Goal: Task Accomplishment & Management: Complete application form

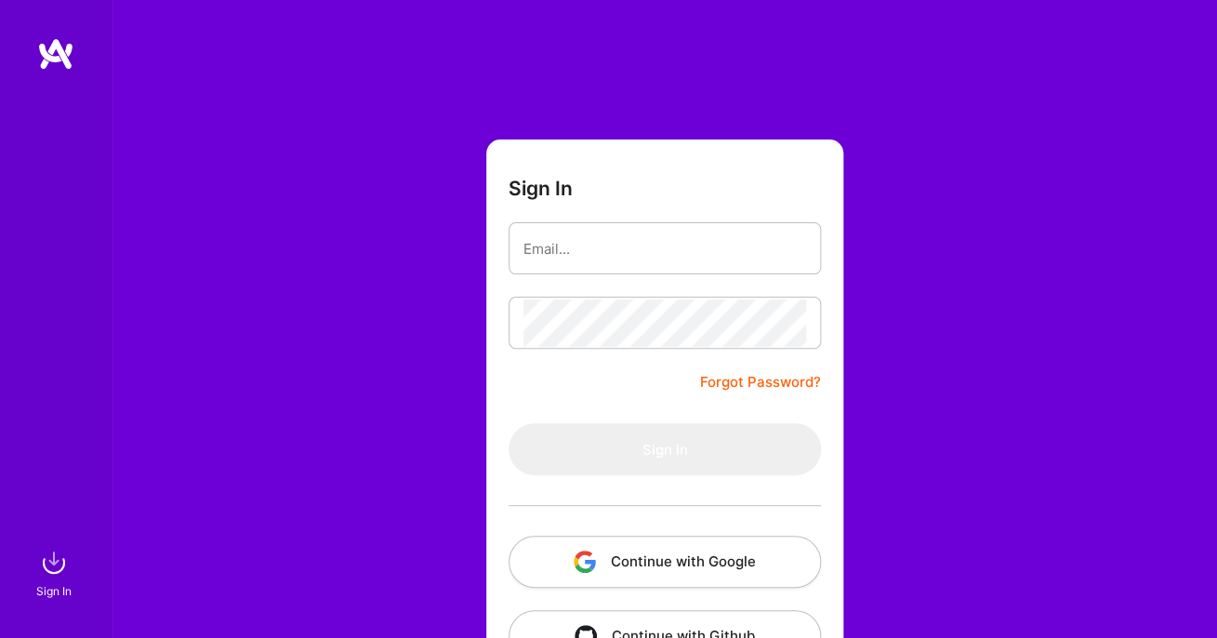
click at [574, 287] on form "Sign In Forgot Password? Sign In Continue with Google Continue with Github" at bounding box center [664, 411] width 357 height 545
click at [574, 264] on input "email" at bounding box center [664, 248] width 283 height 47
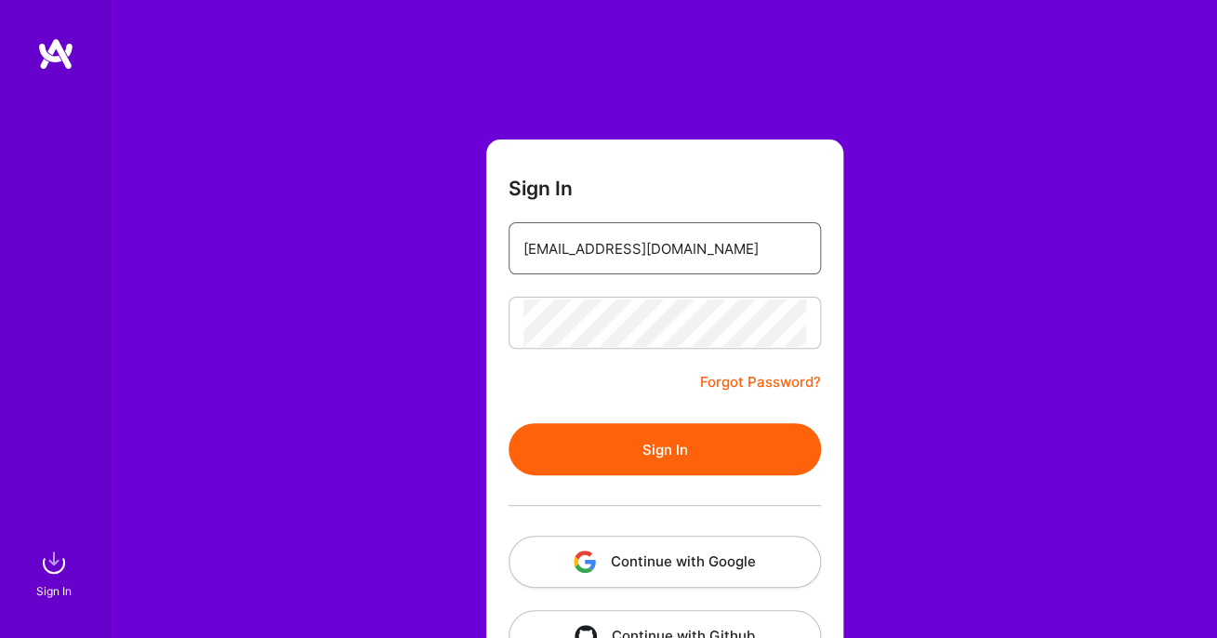
type input "[EMAIL_ADDRESS][DOMAIN_NAME]"
click at [651, 438] on button "Sign In" at bounding box center [664, 449] width 312 height 52
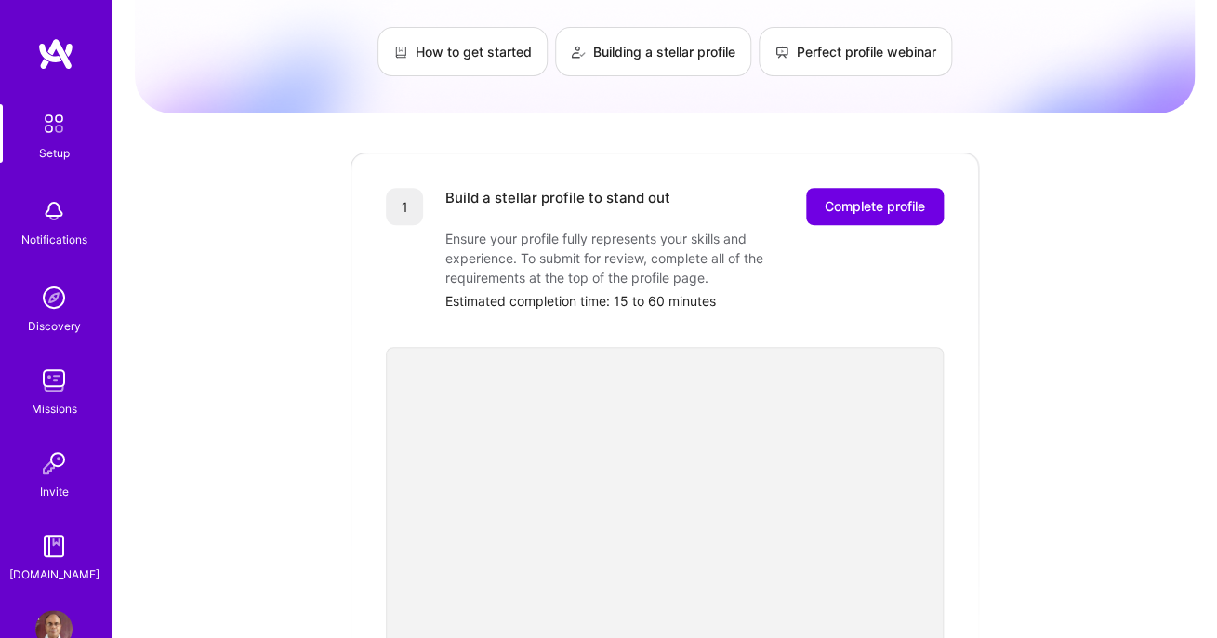
scroll to position [43, 0]
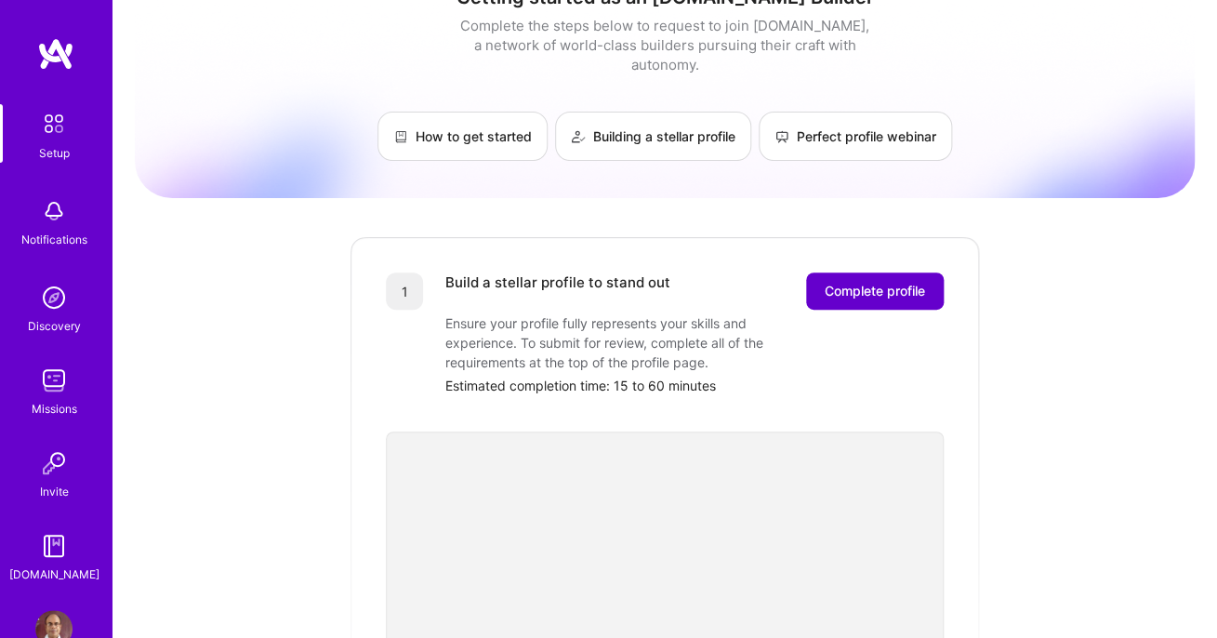
click at [847, 282] on span "Complete profile" at bounding box center [875, 291] width 100 height 19
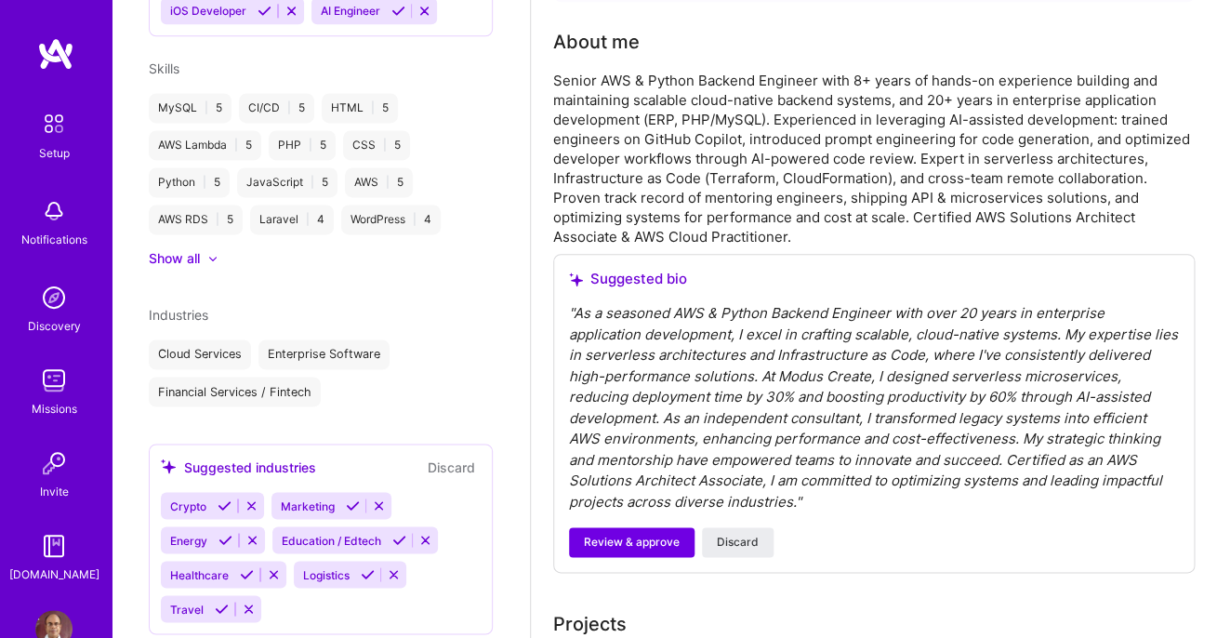
scroll to position [462, 0]
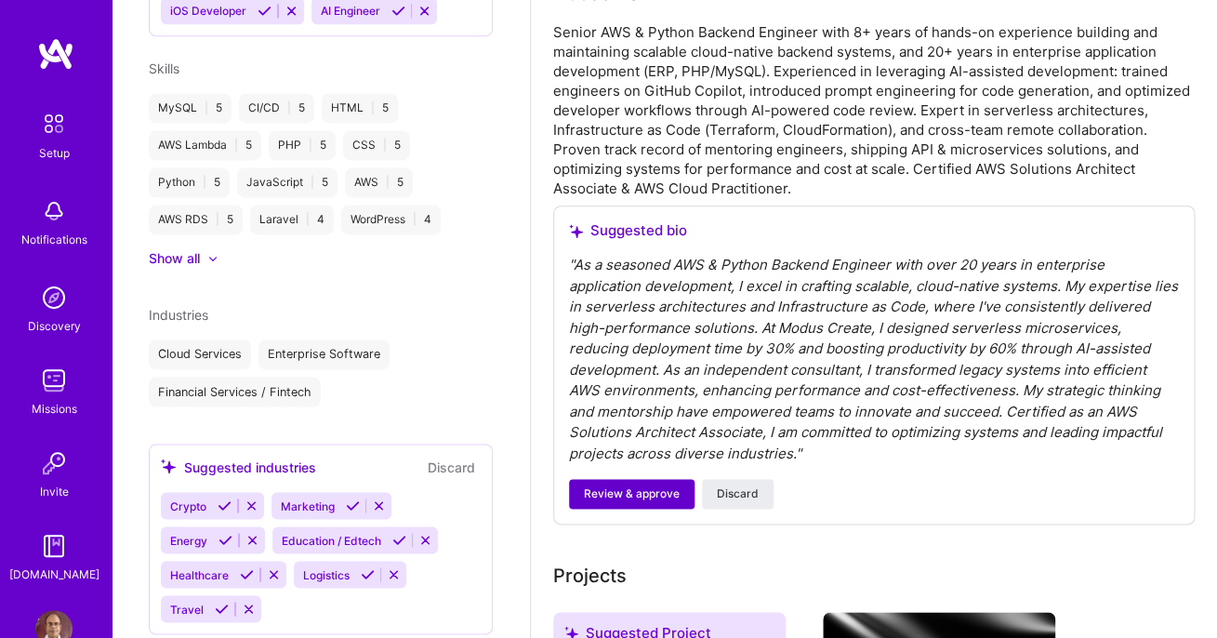
click at [640, 495] on span "Review & approve" at bounding box center [632, 493] width 96 height 17
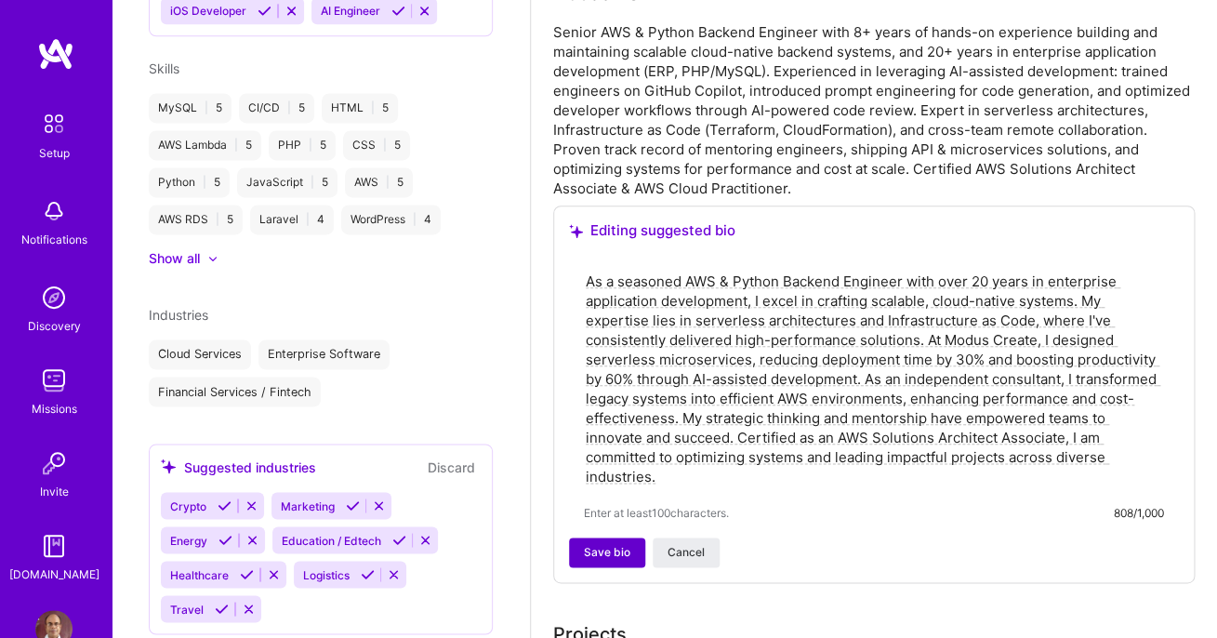
click at [600, 554] on span "Save bio" at bounding box center [607, 552] width 46 height 17
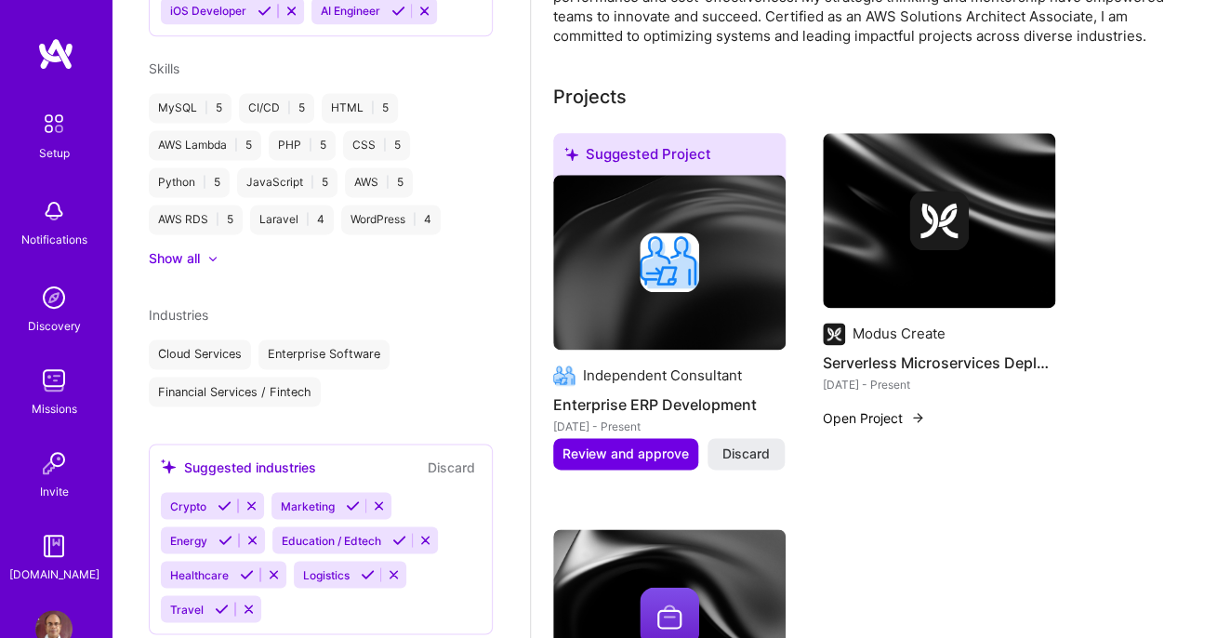
scroll to position [693, 0]
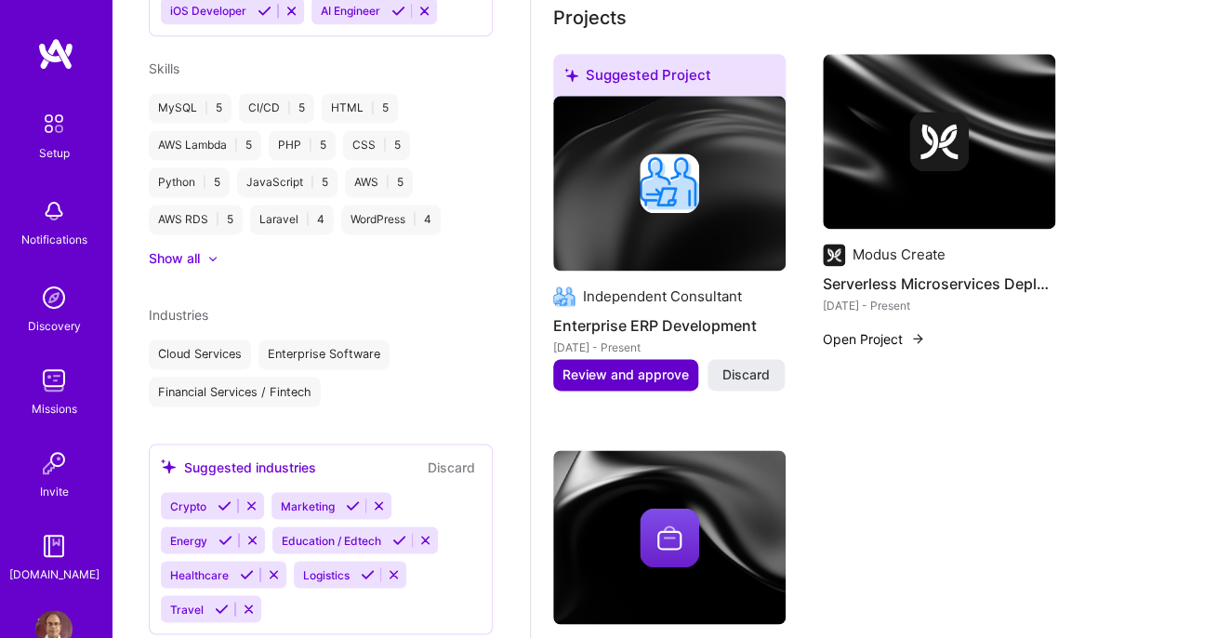
click at [638, 370] on span "Review and approve" at bounding box center [625, 374] width 126 height 19
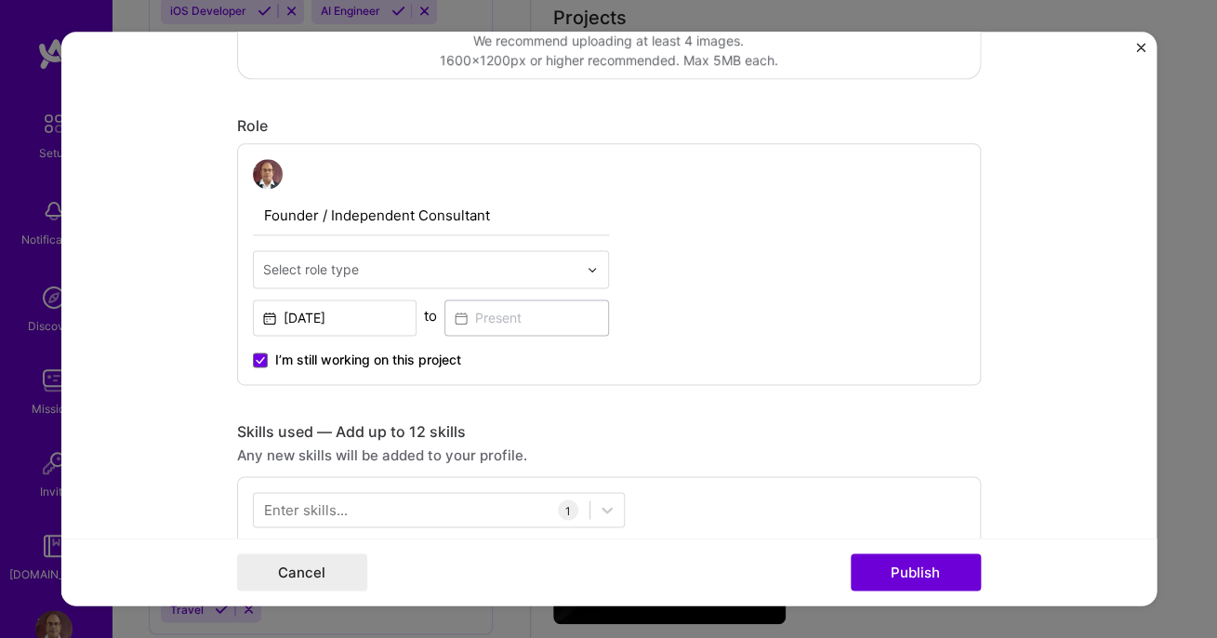
scroll to position [541, 0]
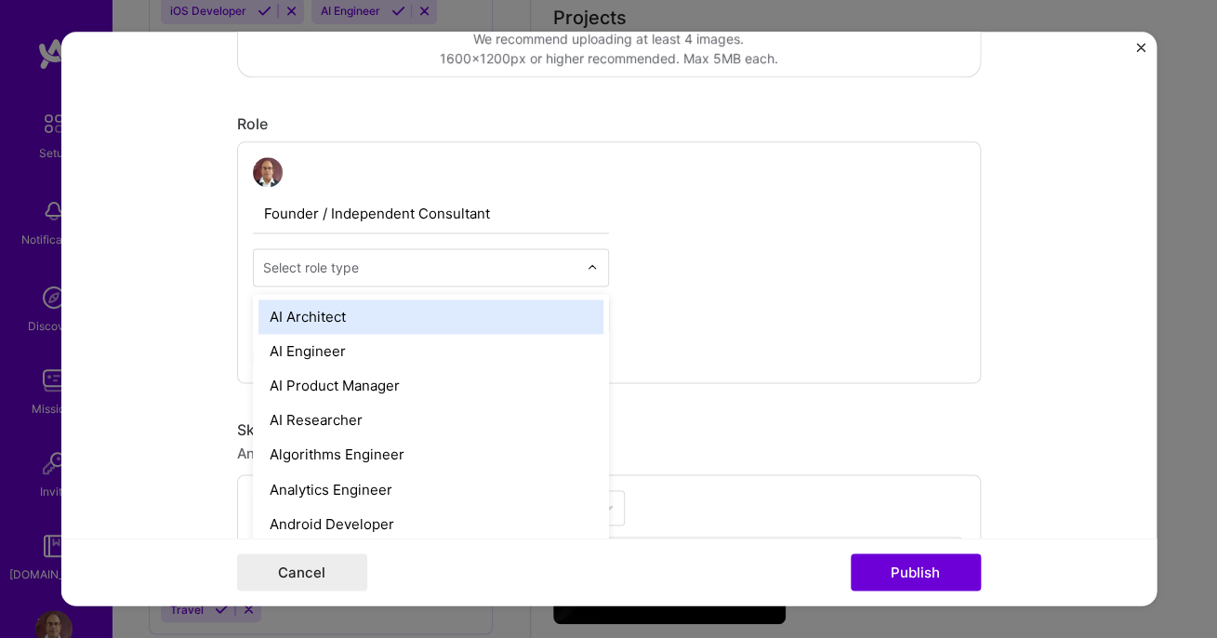
click at [591, 270] on img at bounding box center [592, 267] width 11 height 11
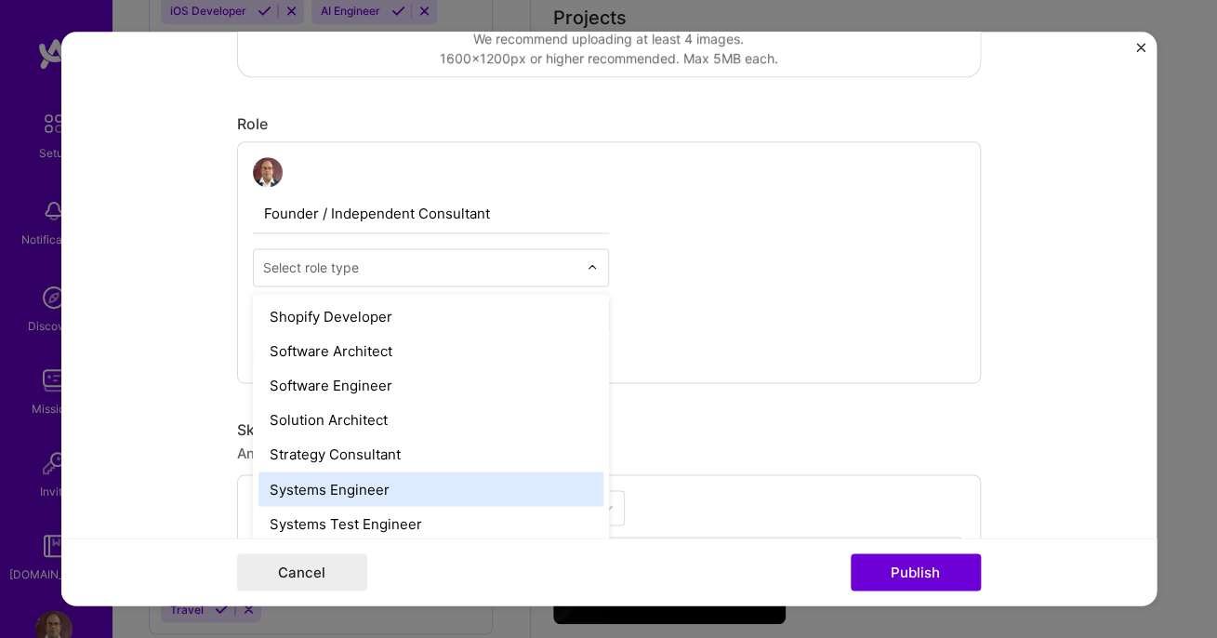
scroll to position [1971, 0]
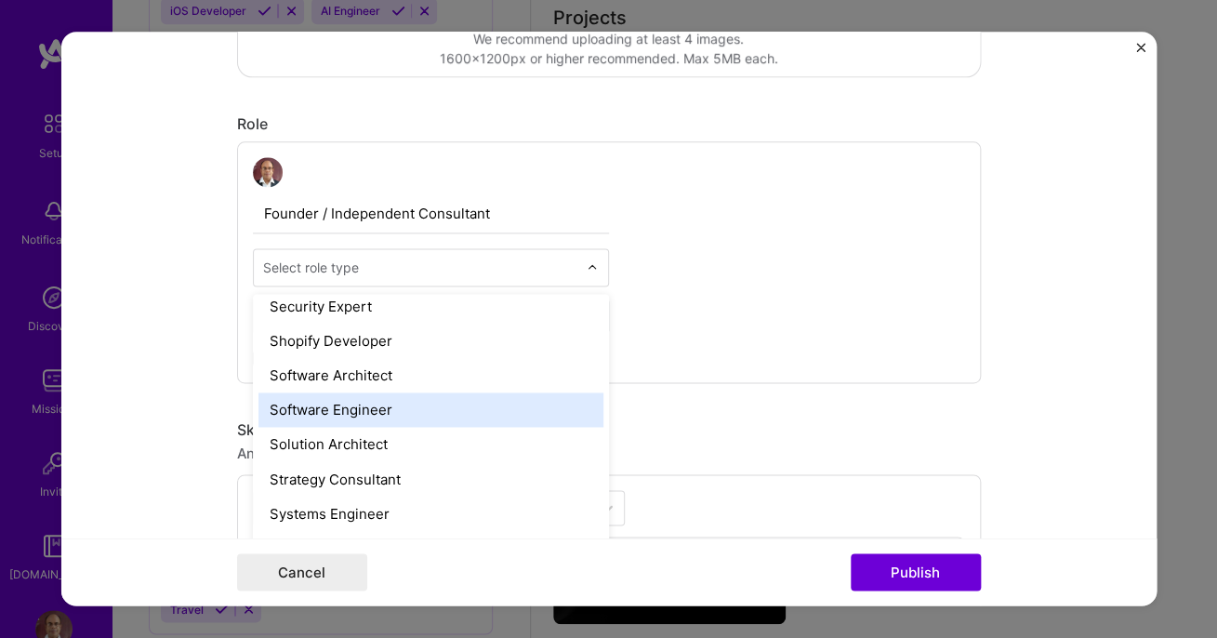
click at [513, 412] on div "Software Engineer" at bounding box center [430, 409] width 345 height 34
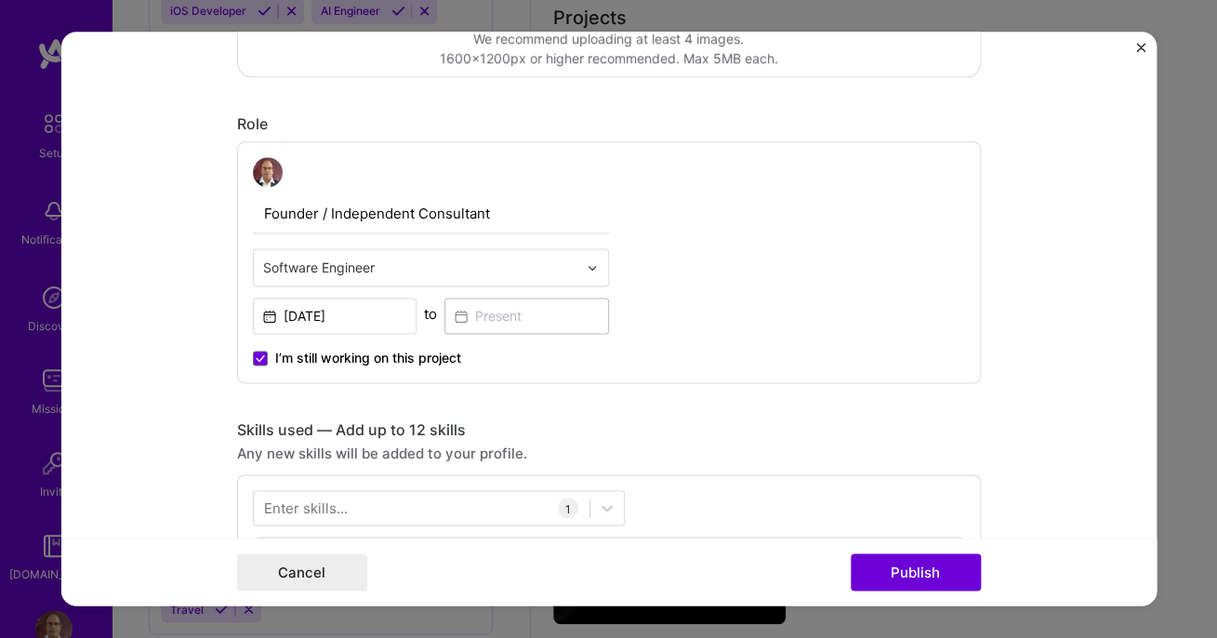
click at [625, 350] on div "Founder / Independent Consultant Software Engineer Aug, 2003 to I’m still worki…" at bounding box center [609, 262] width 744 height 242
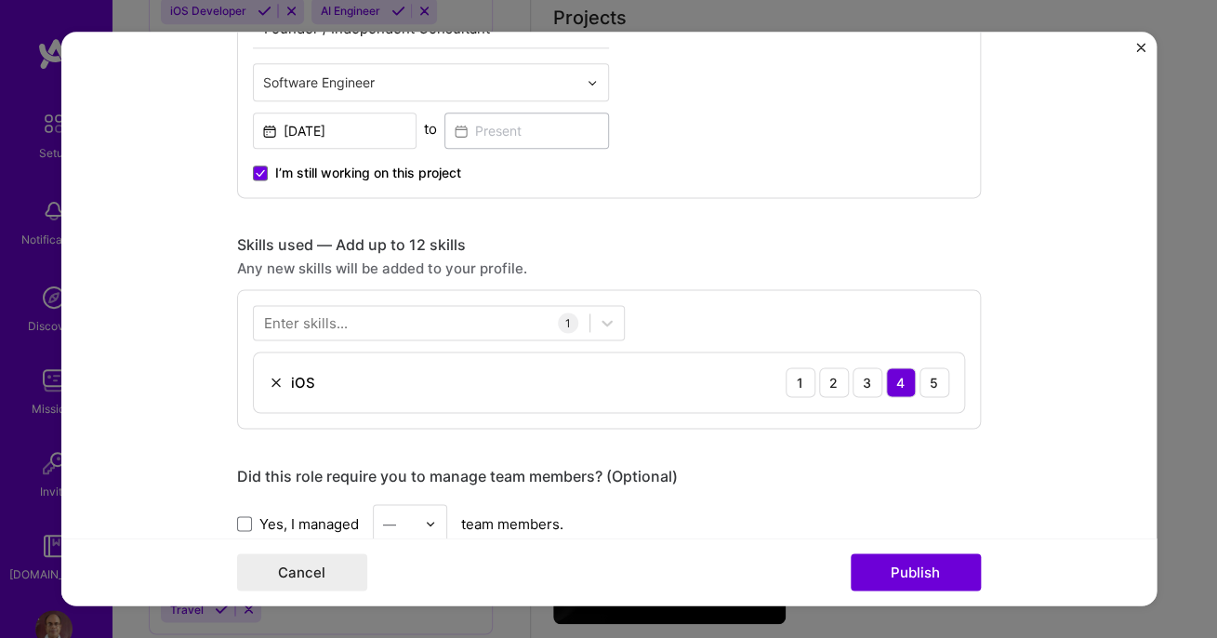
scroll to position [798, 0]
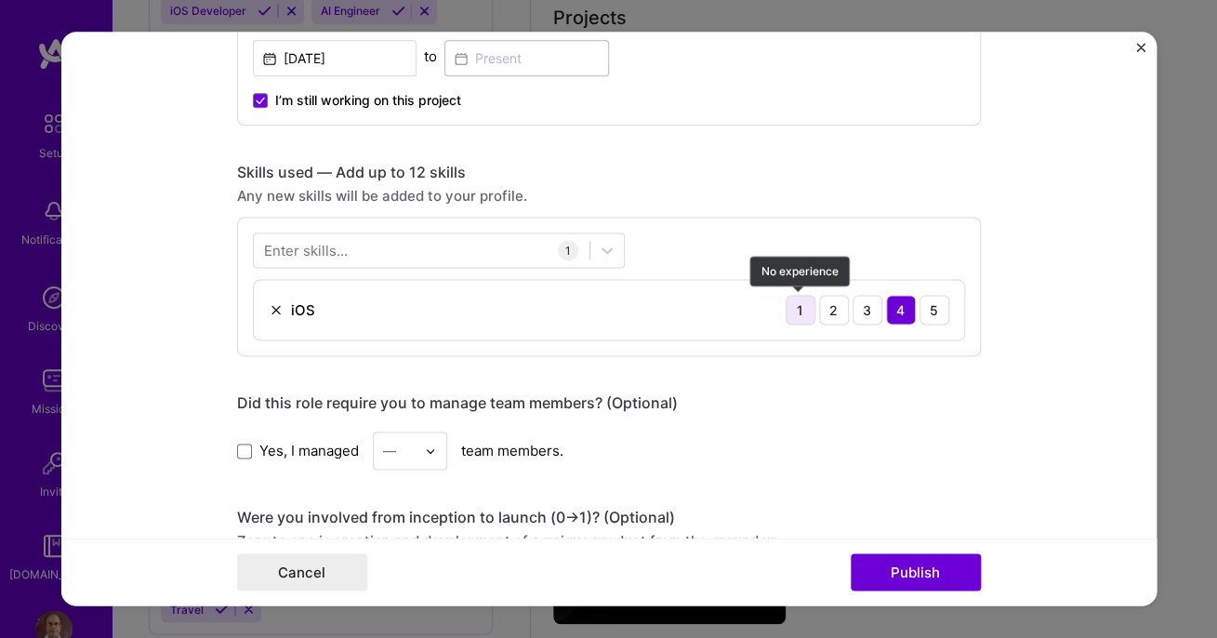
click at [807, 310] on div "1" at bounding box center [800, 310] width 30 height 30
click at [447, 243] on div at bounding box center [422, 250] width 336 height 31
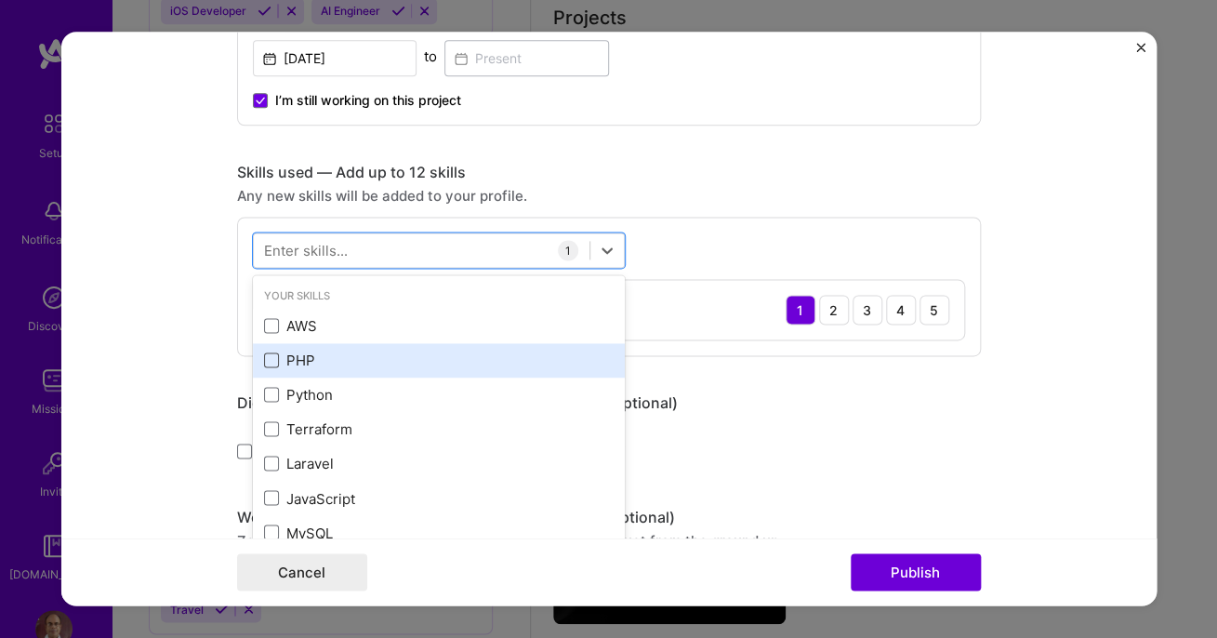
click at [270, 361] on span at bounding box center [271, 360] width 15 height 15
click at [0, 0] on input "checkbox" at bounding box center [0, 0] width 0 height 0
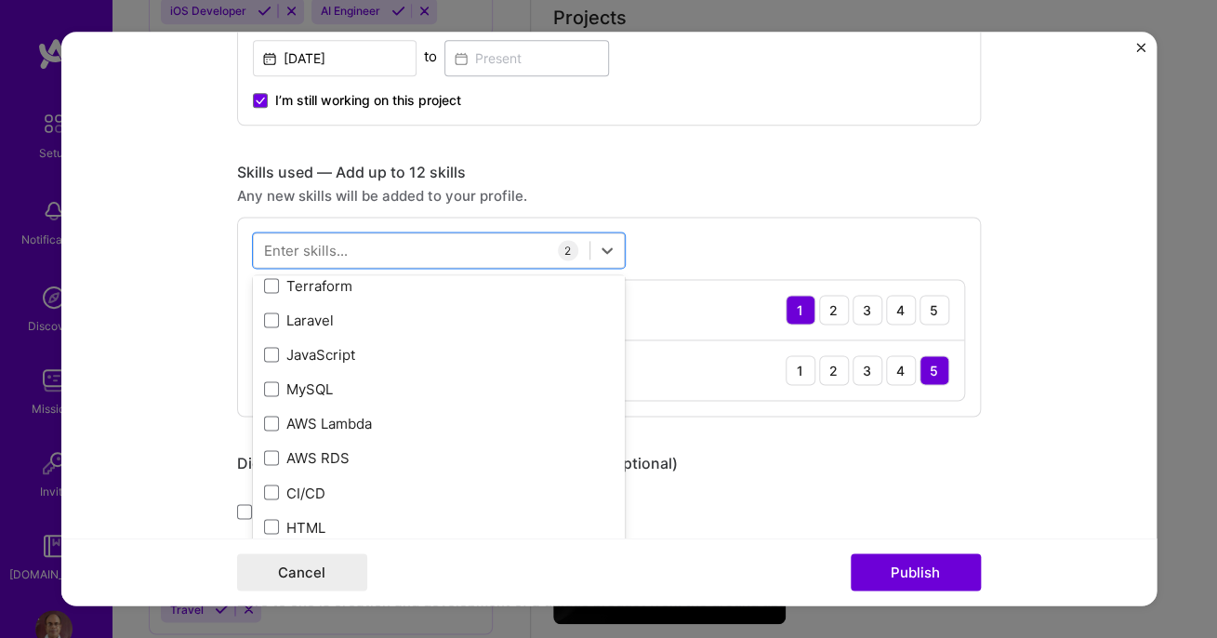
scroll to position [154, 0]
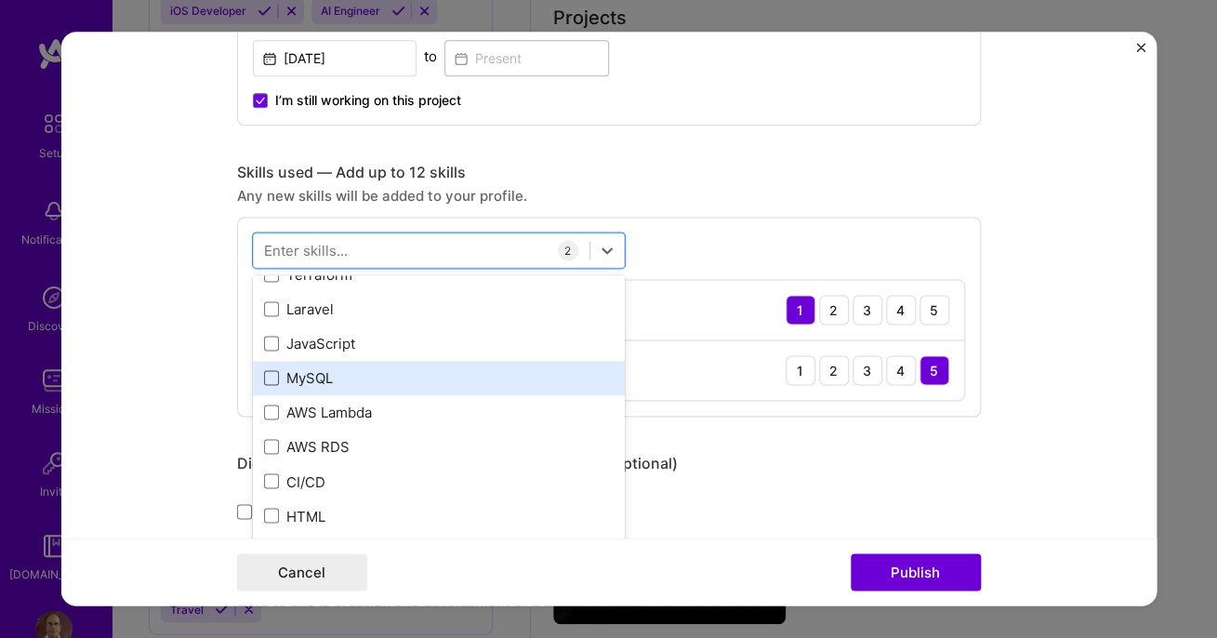
click at [275, 379] on span at bounding box center [271, 378] width 15 height 15
click at [0, 0] on input "checkbox" at bounding box center [0, 0] width 0 height 0
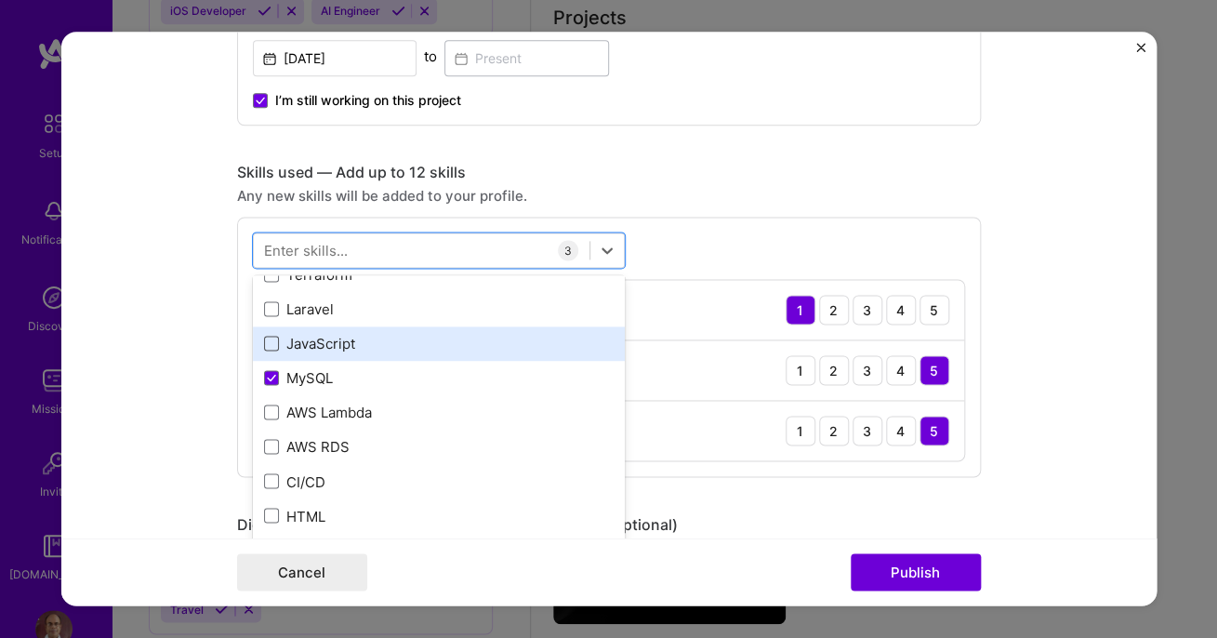
click at [270, 338] on span at bounding box center [271, 343] width 15 height 15
click at [0, 0] on input "checkbox" at bounding box center [0, 0] width 0 height 0
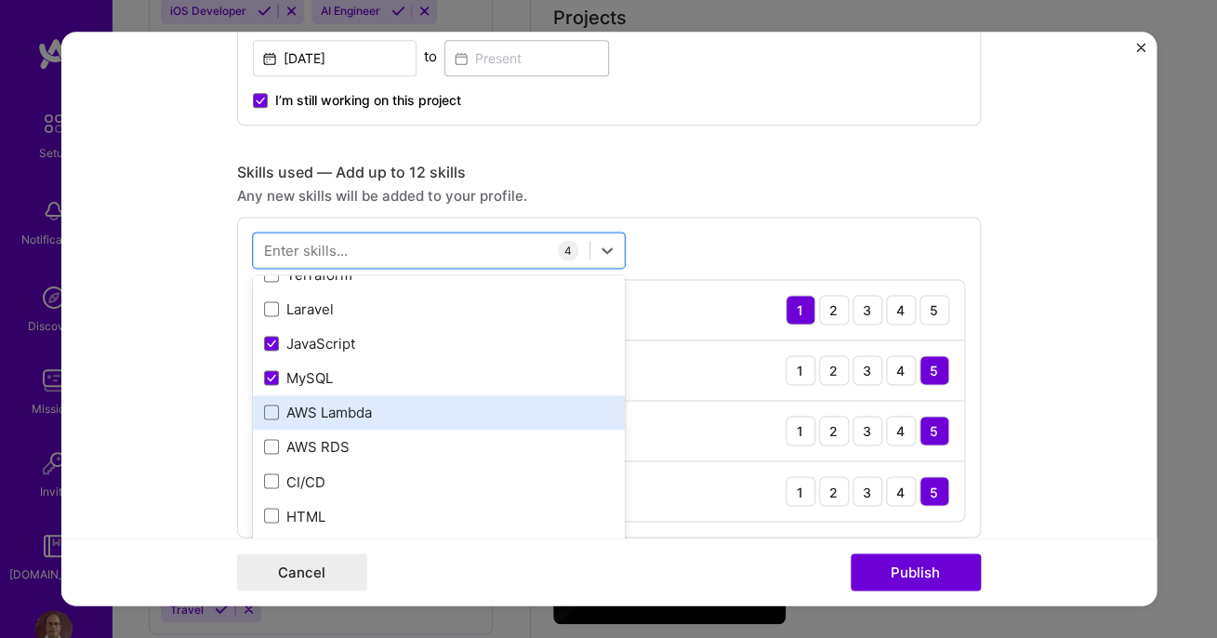
scroll to position [218, 0]
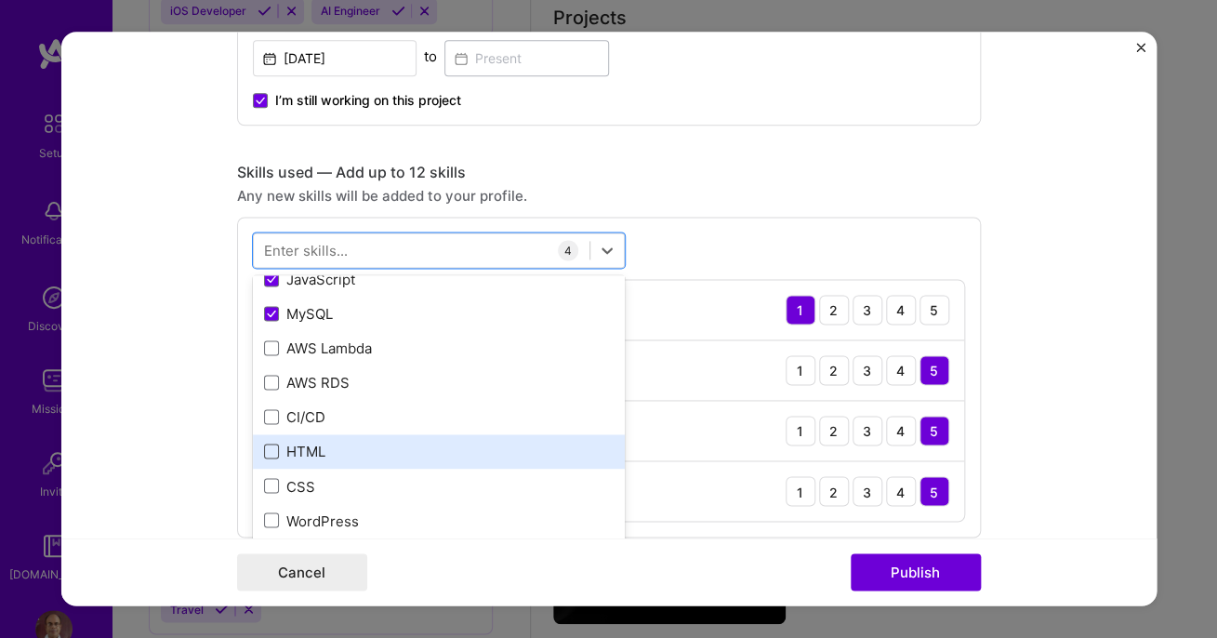
click at [274, 449] on span at bounding box center [271, 451] width 15 height 15
click at [0, 0] on input "checkbox" at bounding box center [0, 0] width 0 height 0
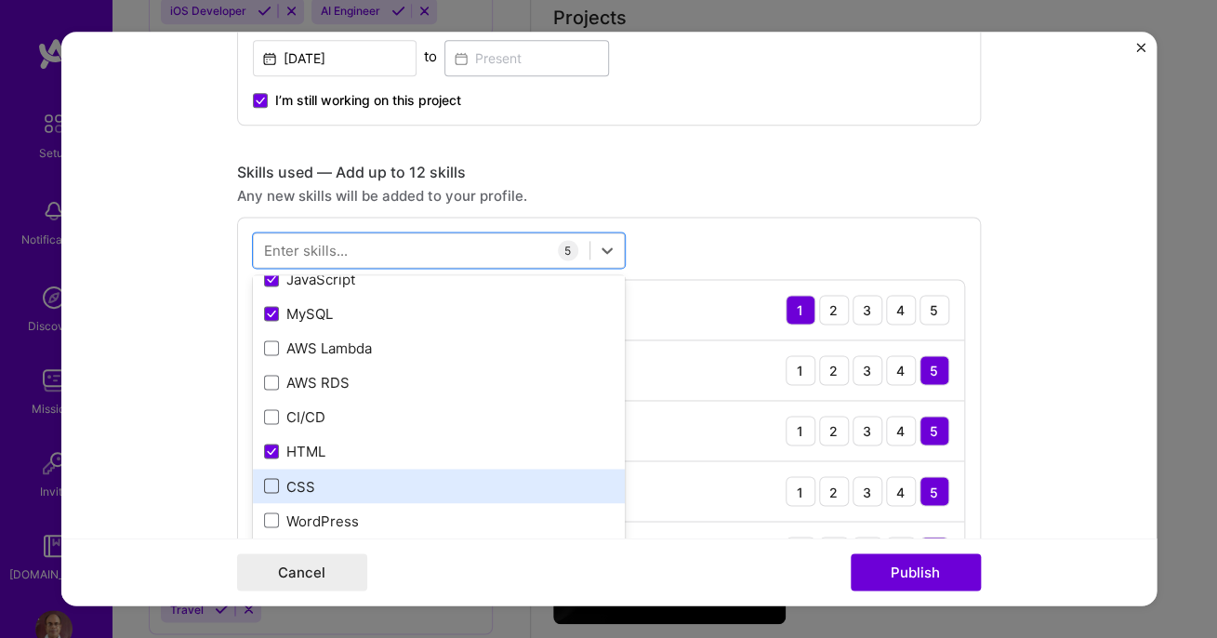
click at [272, 486] on span at bounding box center [271, 486] width 15 height 15
click at [0, 0] on input "checkbox" at bounding box center [0, 0] width 0 height 0
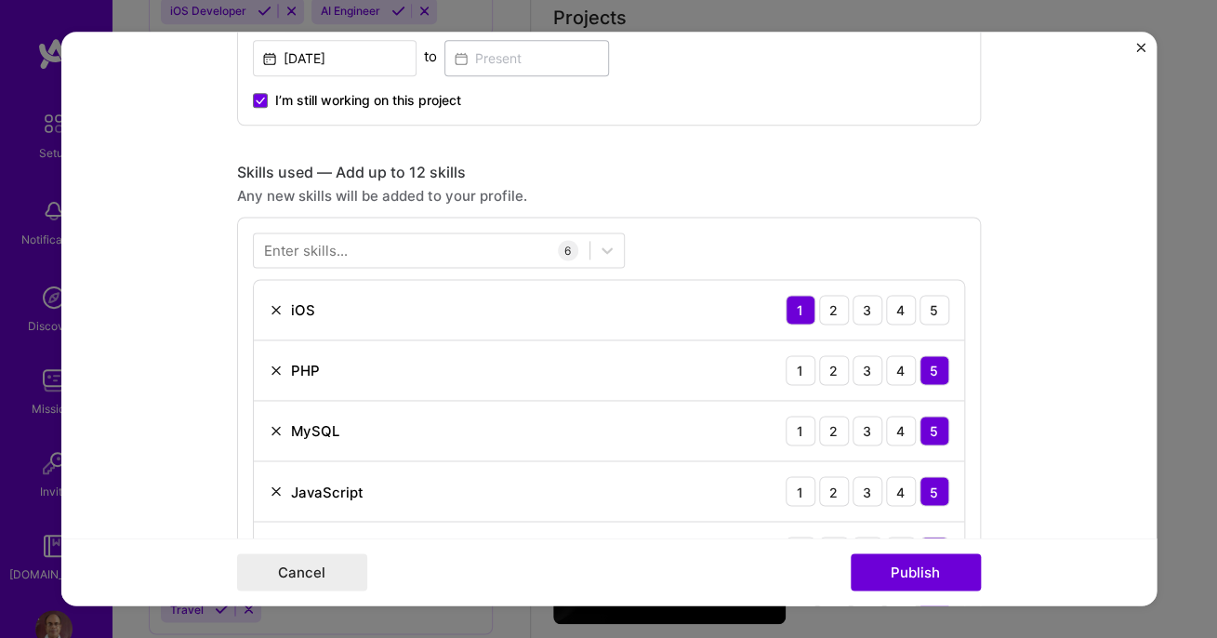
click at [737, 252] on div "Enter skills... 6 iOS 1 2 3 4 5 PHP 1 2 3 4 5 MySQL 1 2 3 4 5 JavaScript 1 2 3 …" at bounding box center [609, 438] width 744 height 442
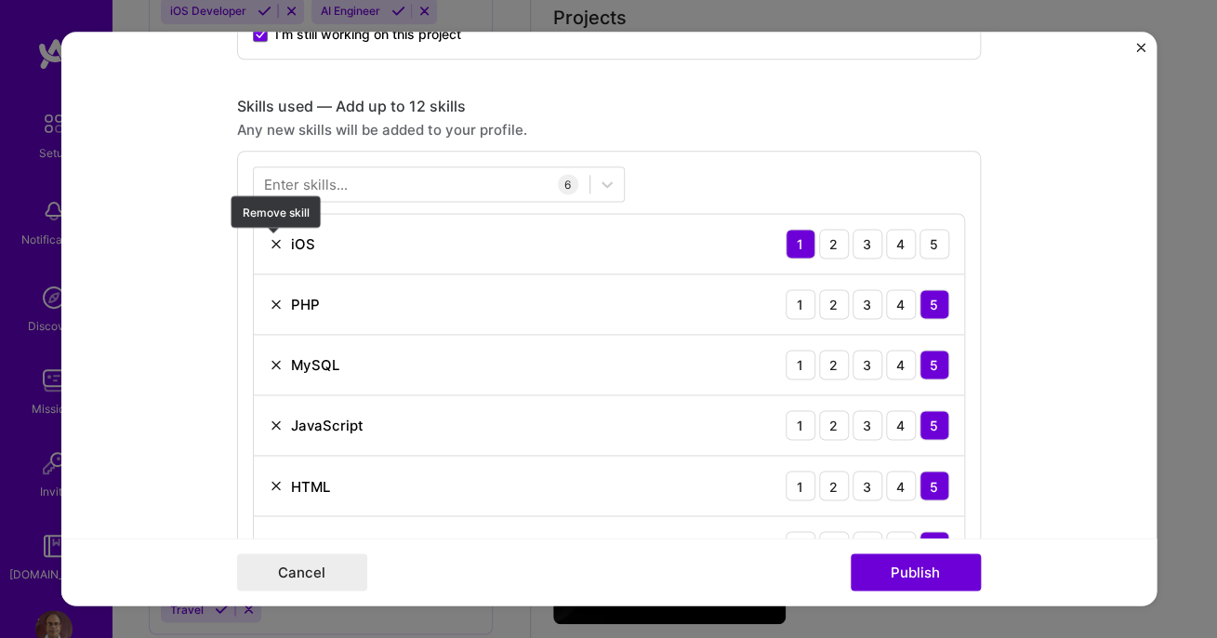
click at [278, 243] on img at bounding box center [276, 243] width 15 height 15
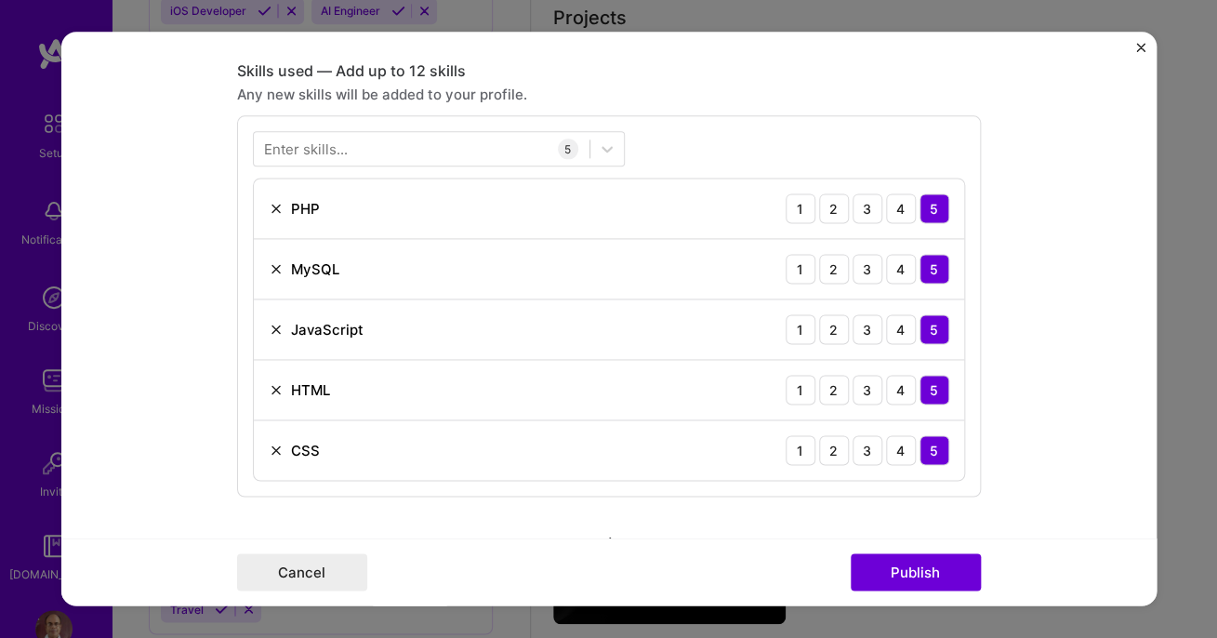
scroll to position [837, 0]
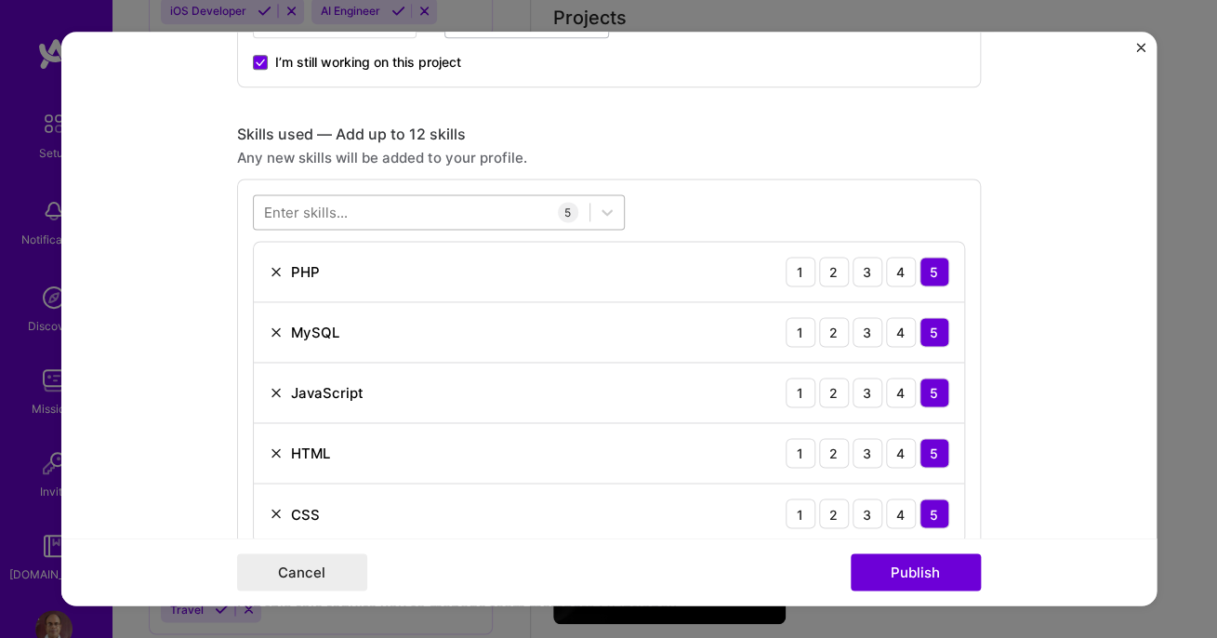
click at [419, 215] on div at bounding box center [422, 212] width 336 height 31
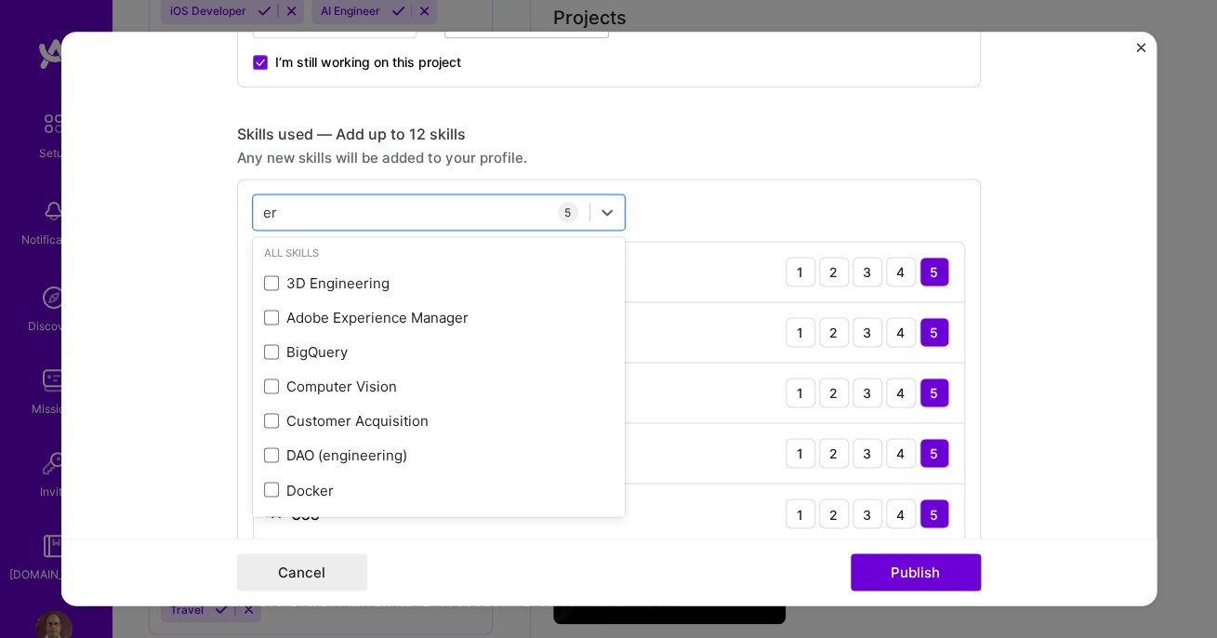
scroll to position [0, 0]
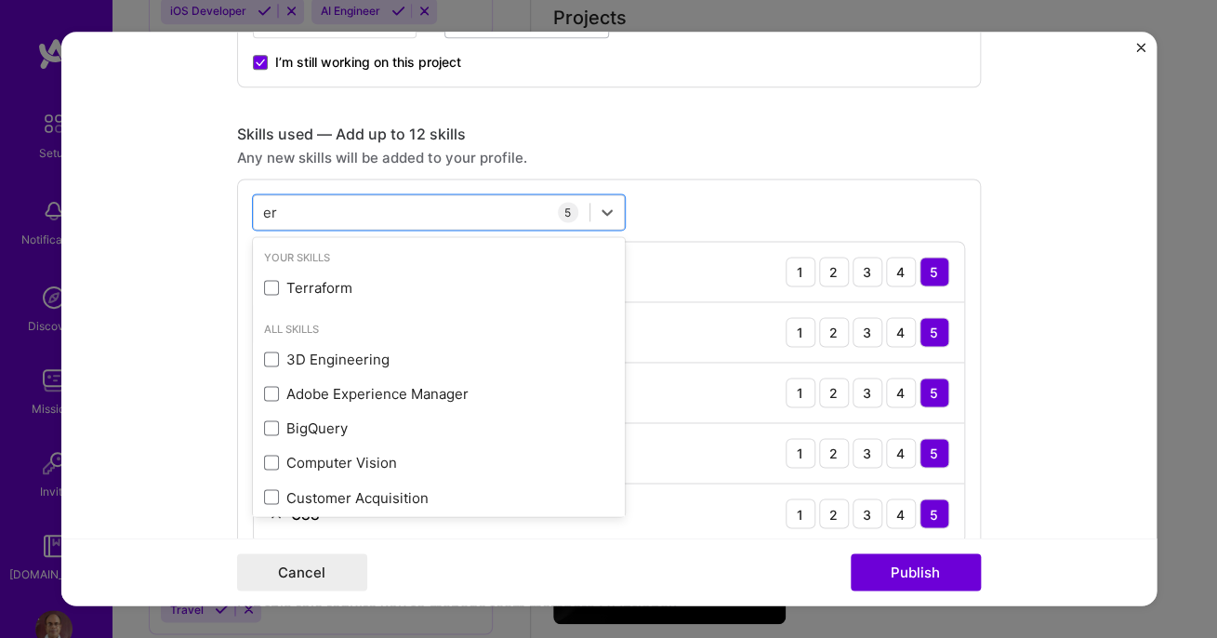
type input "e"
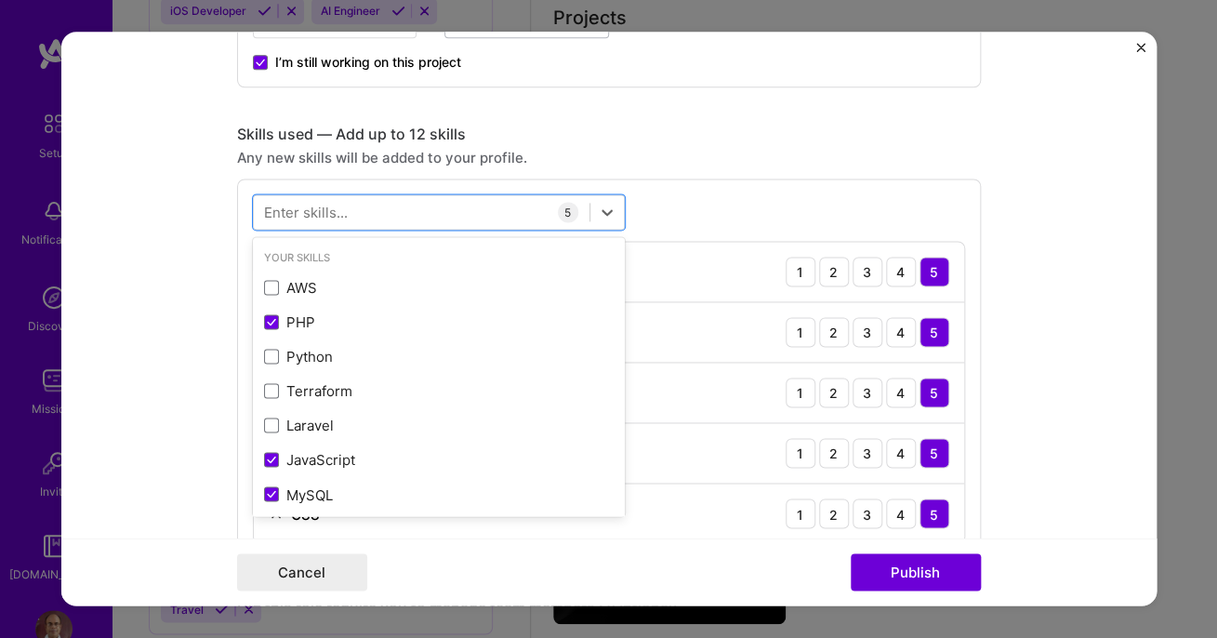
click at [712, 186] on div "option CSS, selected. option PHP selected, 0 of 2. 378 results available. Use U…" at bounding box center [609, 368] width 744 height 381
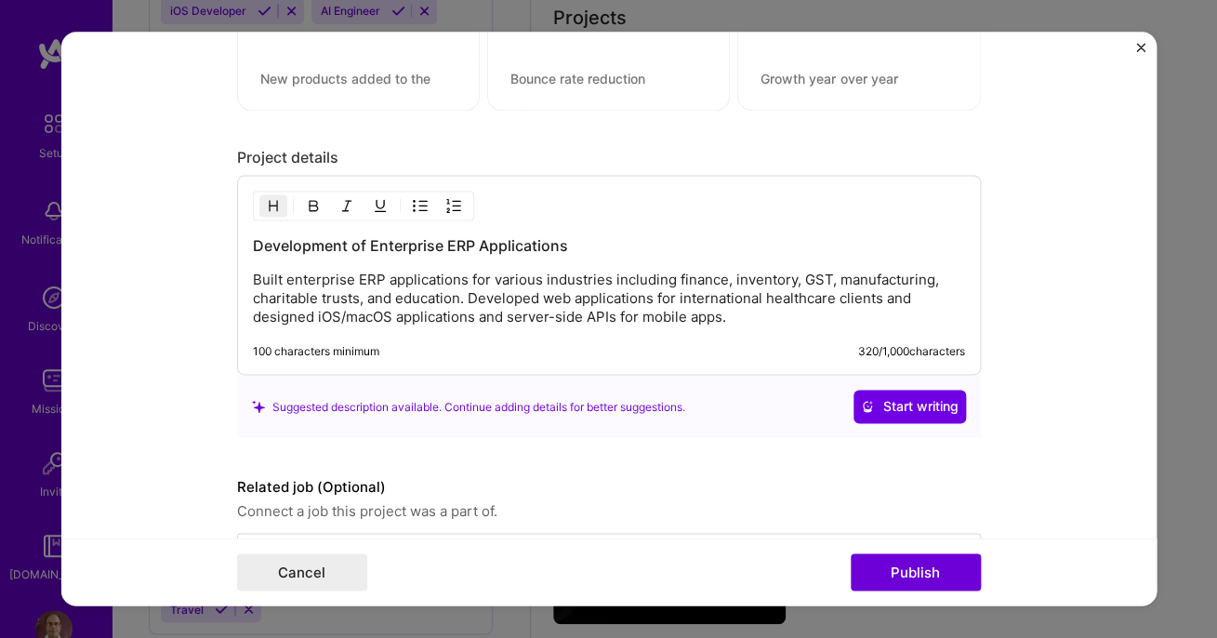
scroll to position [1826, 0]
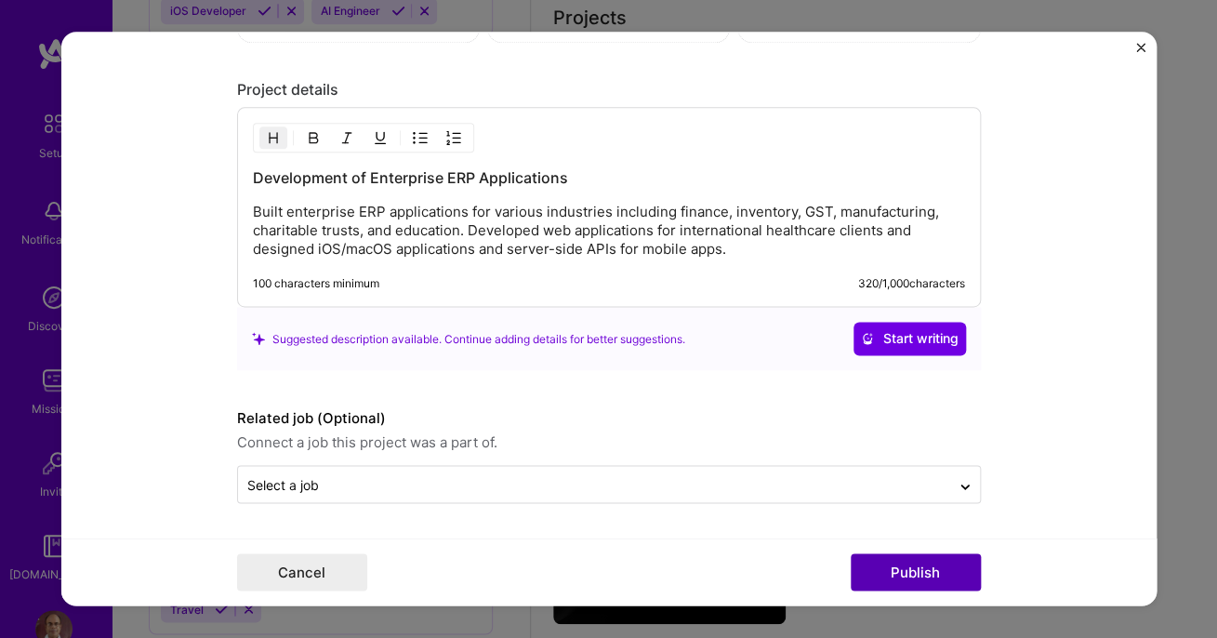
click at [919, 577] on button "Publish" at bounding box center [916, 572] width 130 height 37
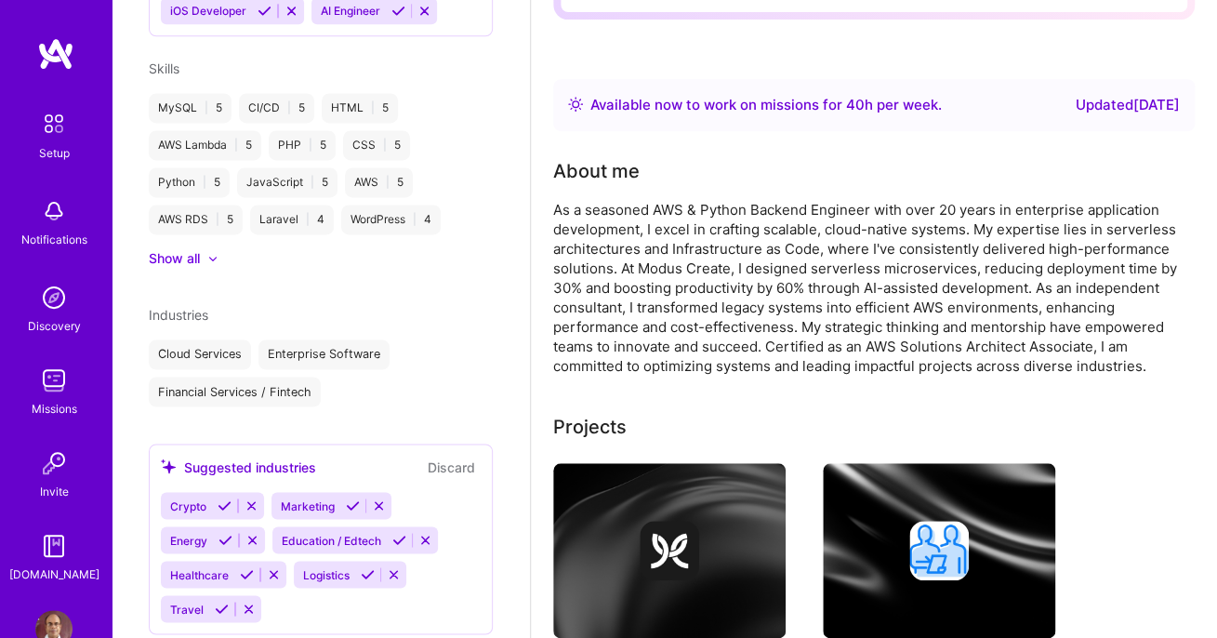
scroll to position [0, 0]
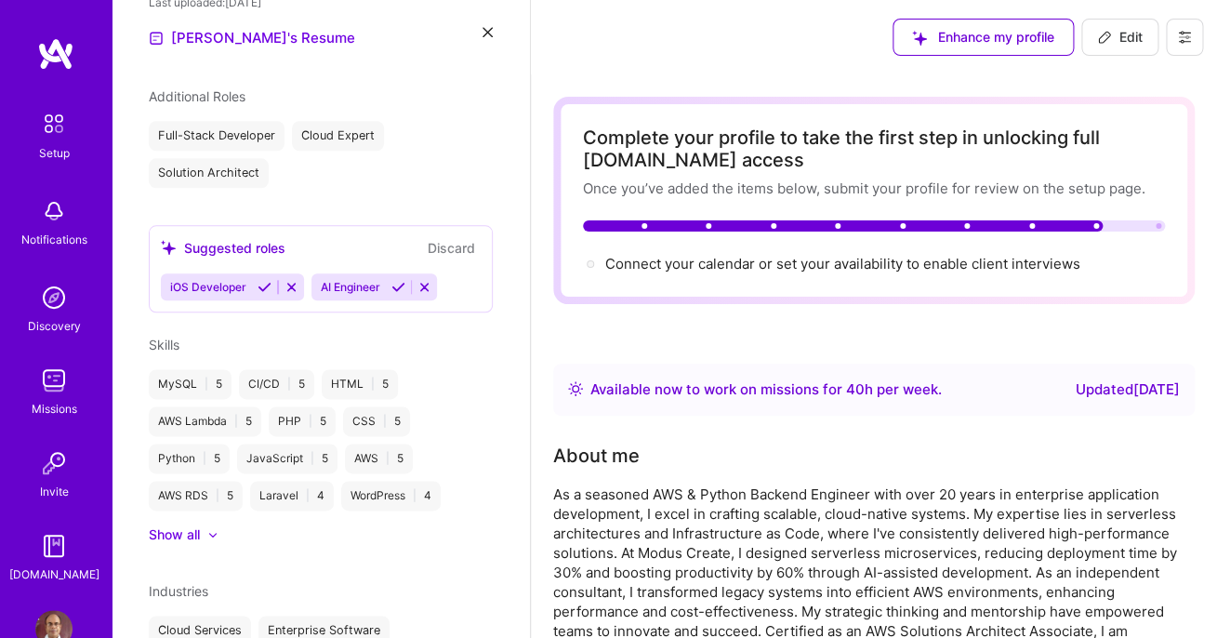
scroll to position [561, 0]
click at [460, 235] on button "Discard" at bounding box center [451, 245] width 59 height 21
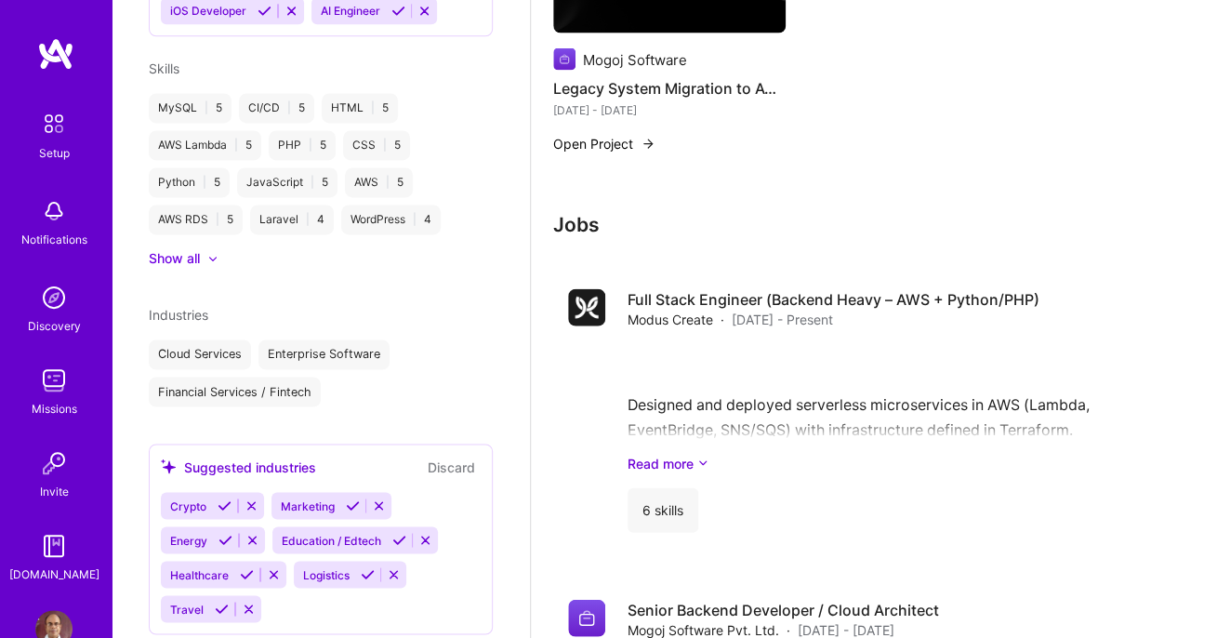
scroll to position [1288, 0]
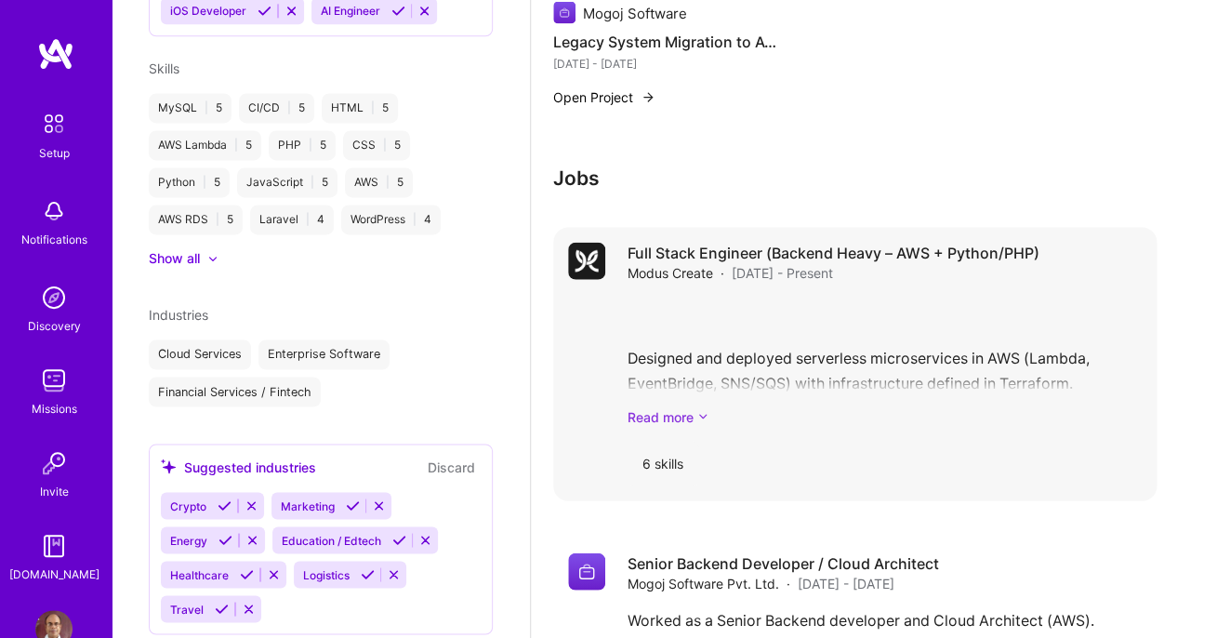
click at [699, 418] on icon at bounding box center [702, 417] width 11 height 20
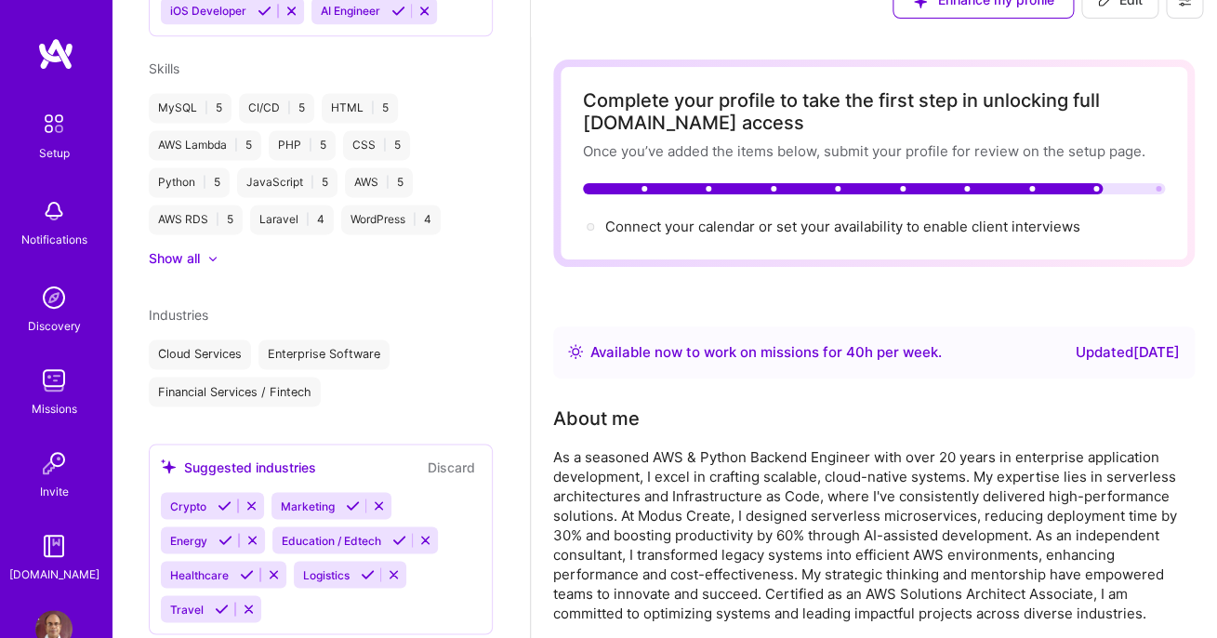
scroll to position [5, 0]
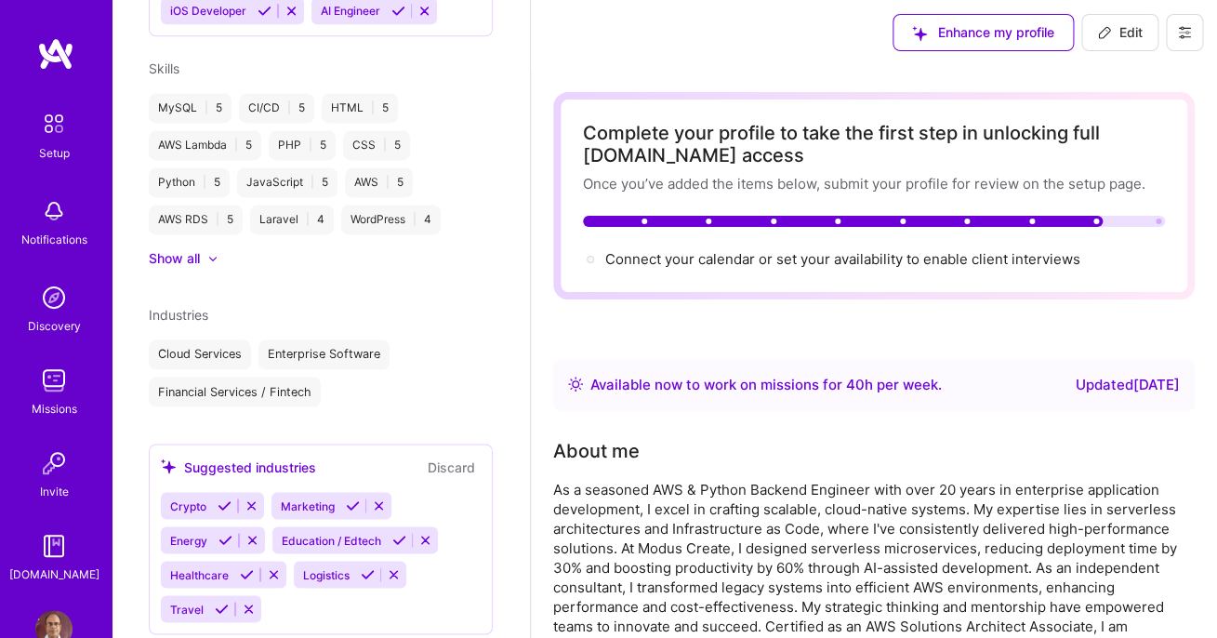
click at [59, 125] on img at bounding box center [53, 123] width 39 height 39
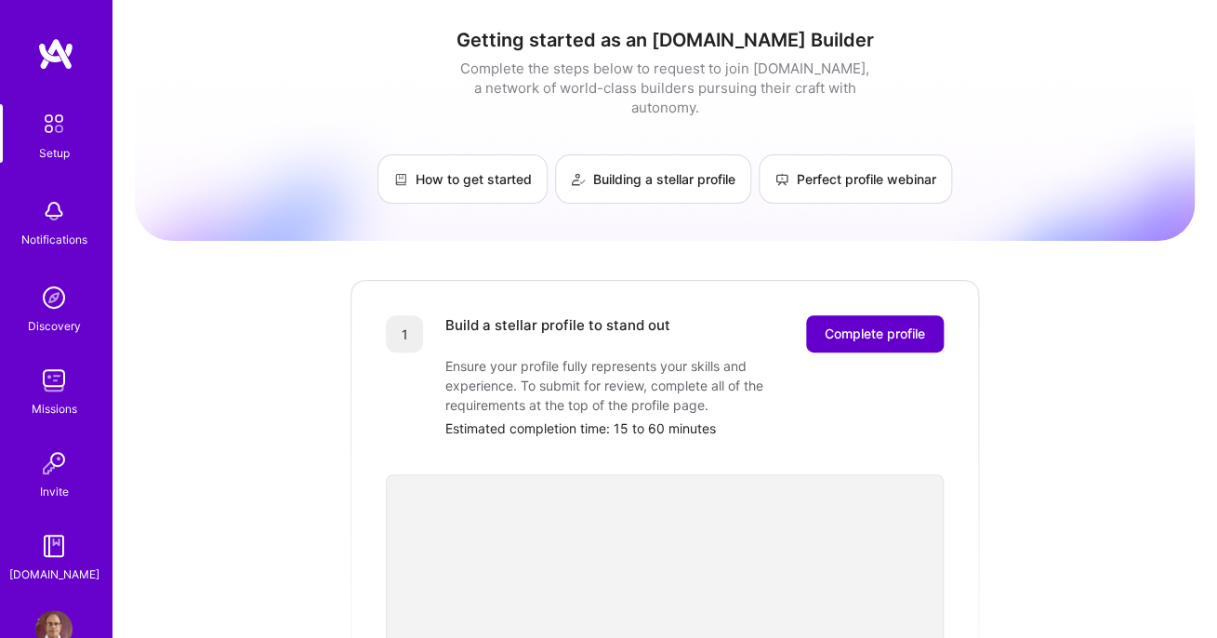
click at [869, 324] on span "Complete profile" at bounding box center [875, 333] width 100 height 19
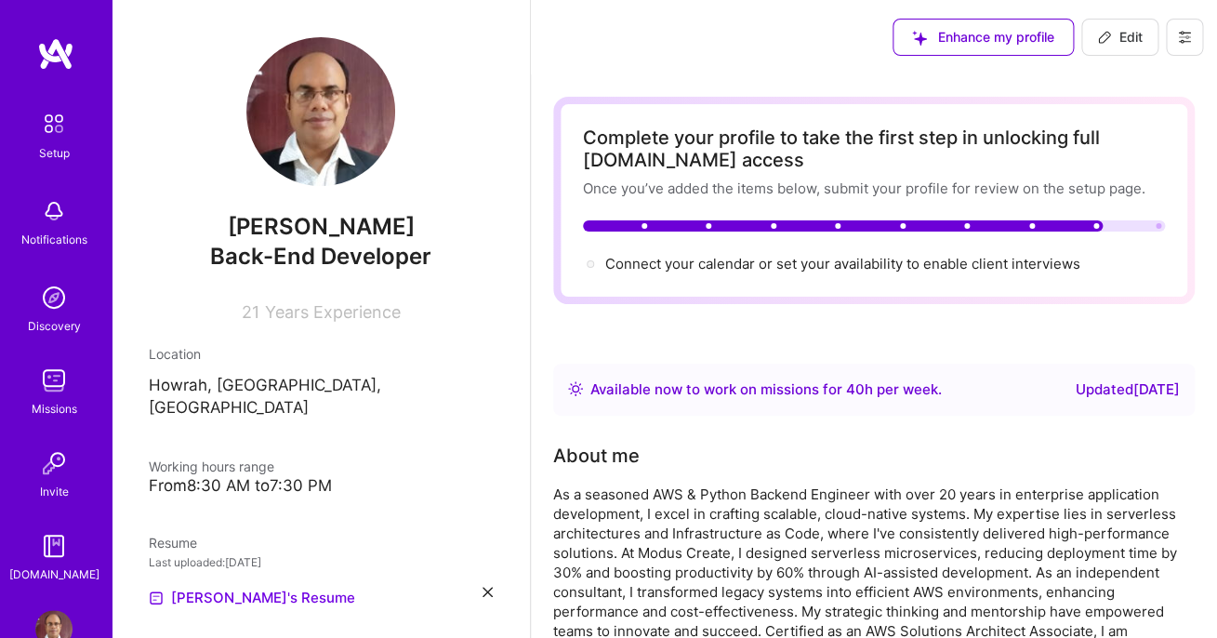
scroll to position [836, 0]
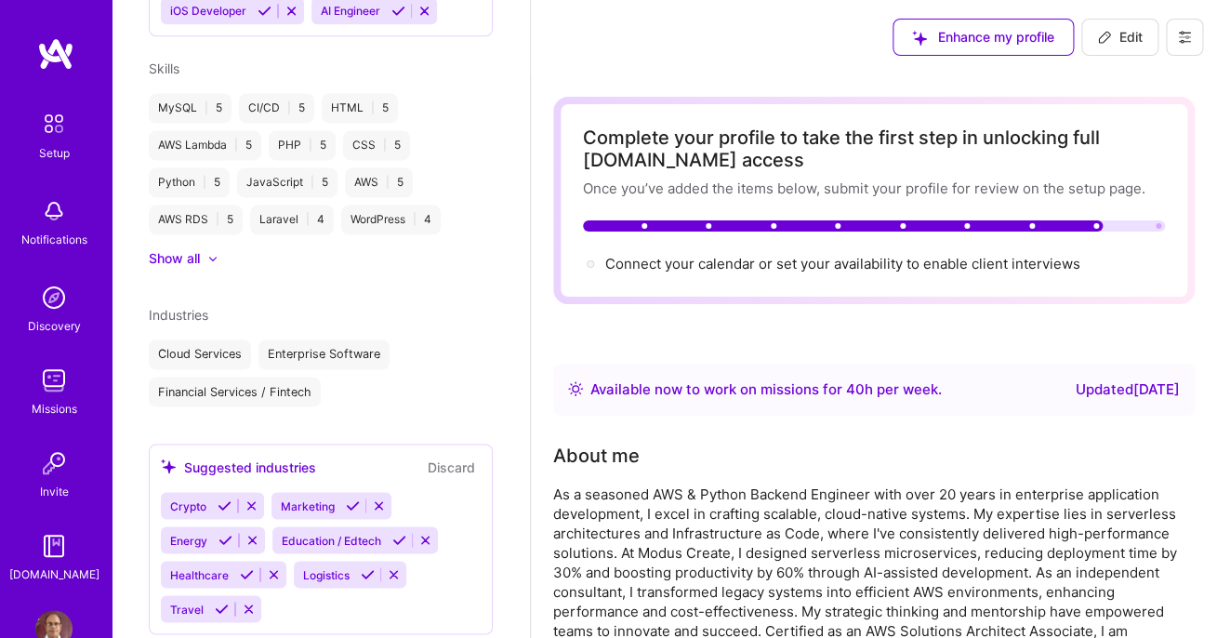
click at [772, 390] on div "Available now to work on missions for 40 h per week ." at bounding box center [765, 389] width 351 height 22
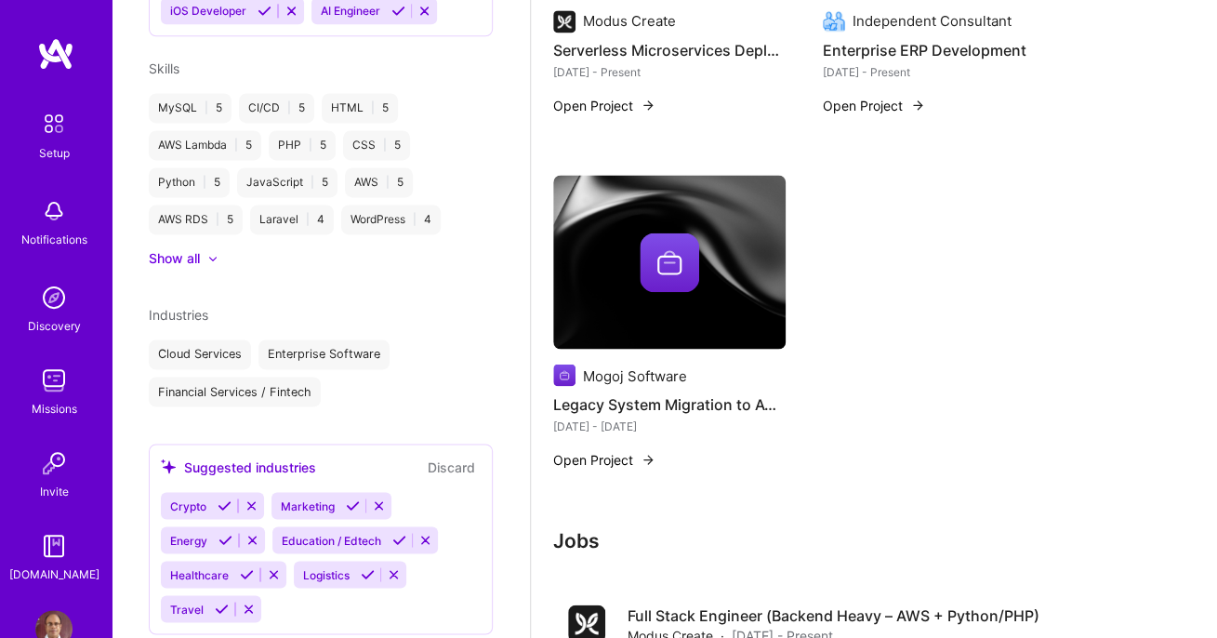
scroll to position [794, 0]
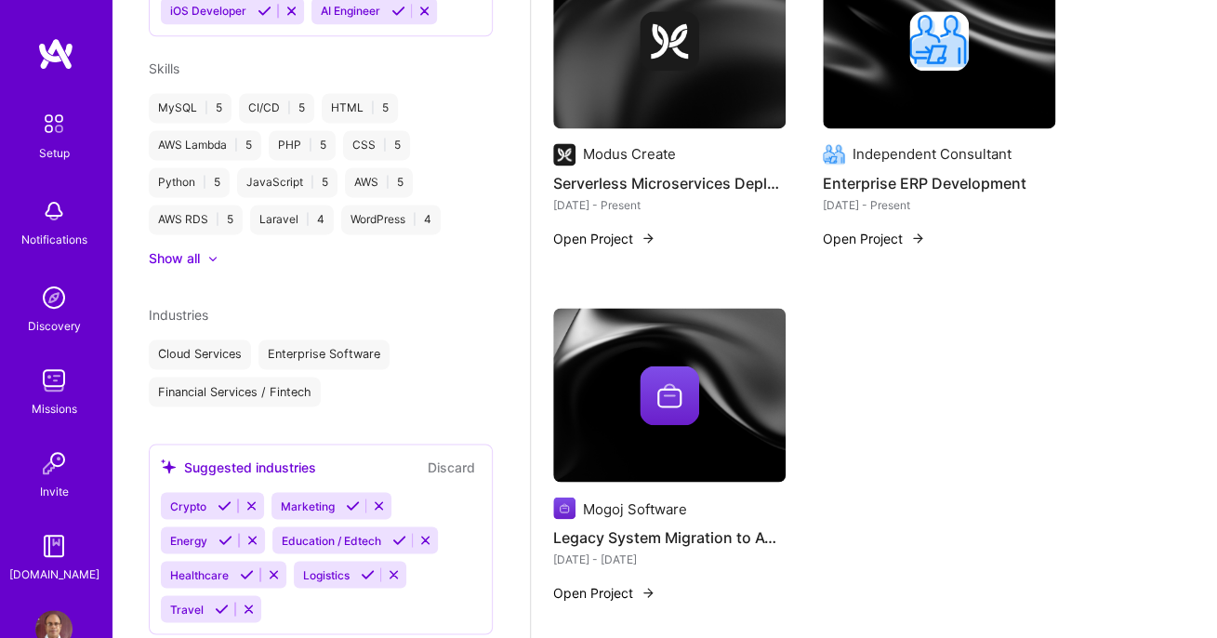
click at [605, 236] on button "Open Project" at bounding box center [604, 239] width 102 height 20
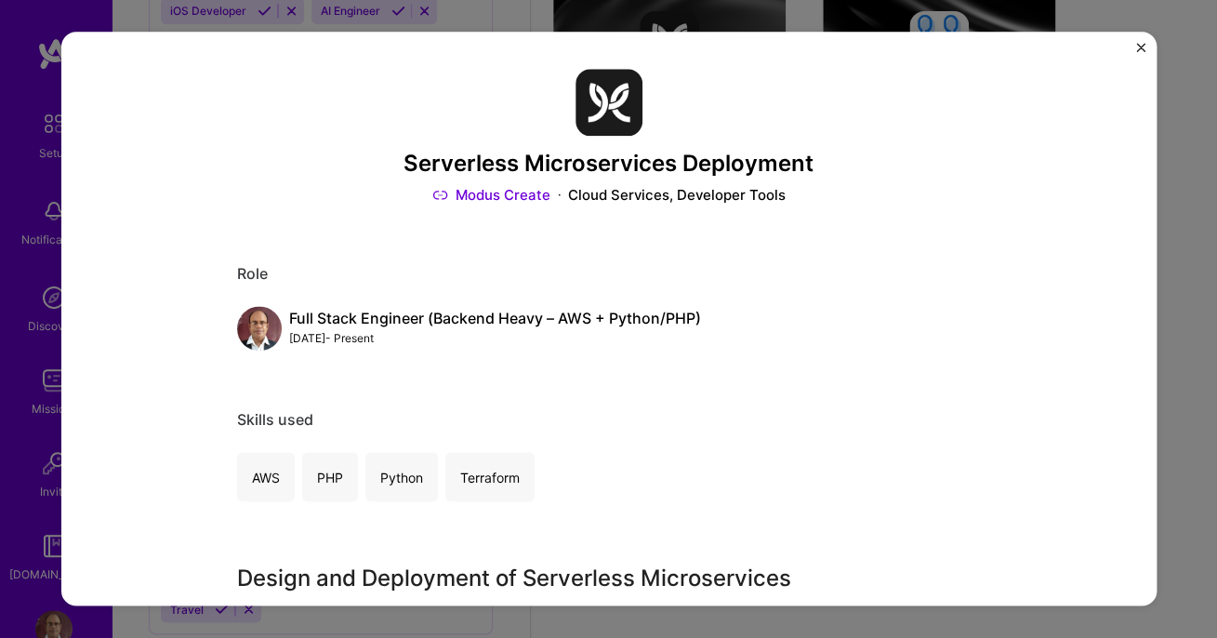
scroll to position [3, 0]
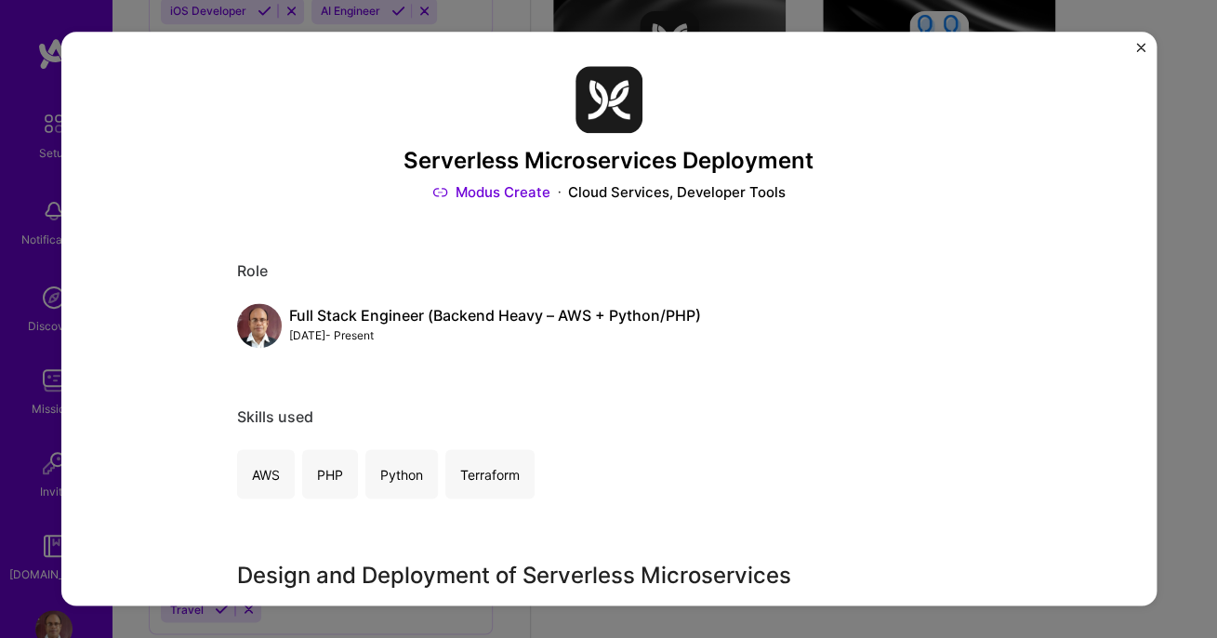
click at [1139, 48] on img "Close" at bounding box center [1140, 47] width 9 height 9
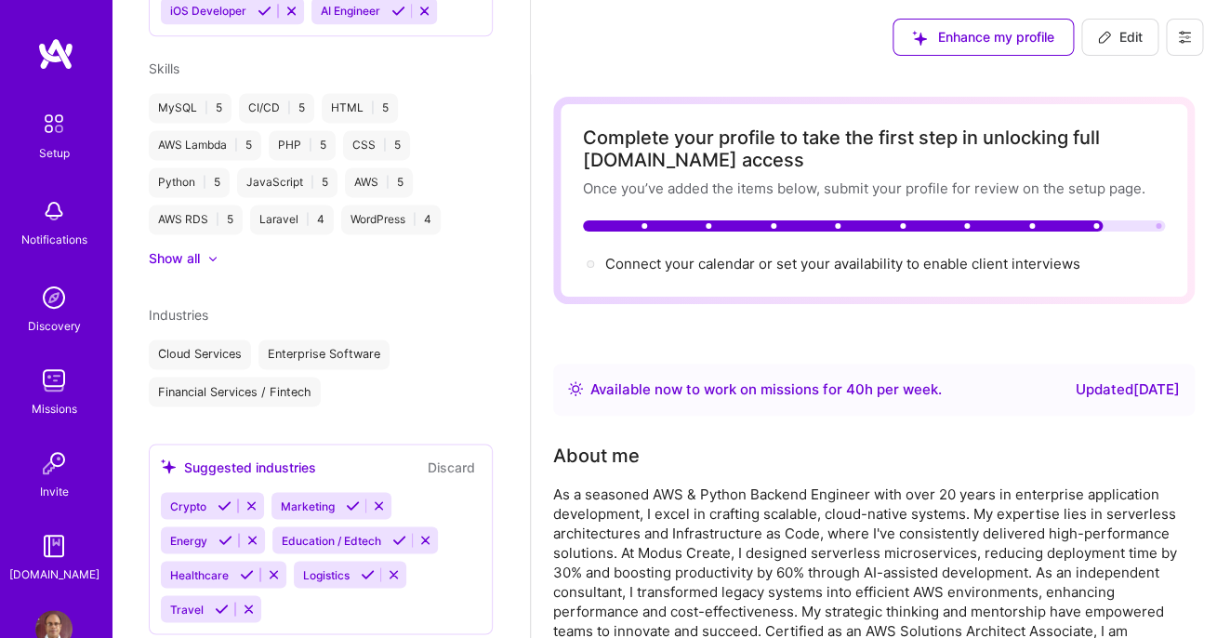
click at [1116, 28] on button "Edit" at bounding box center [1119, 37] width 77 height 37
select select "US"
select select "Right Now"
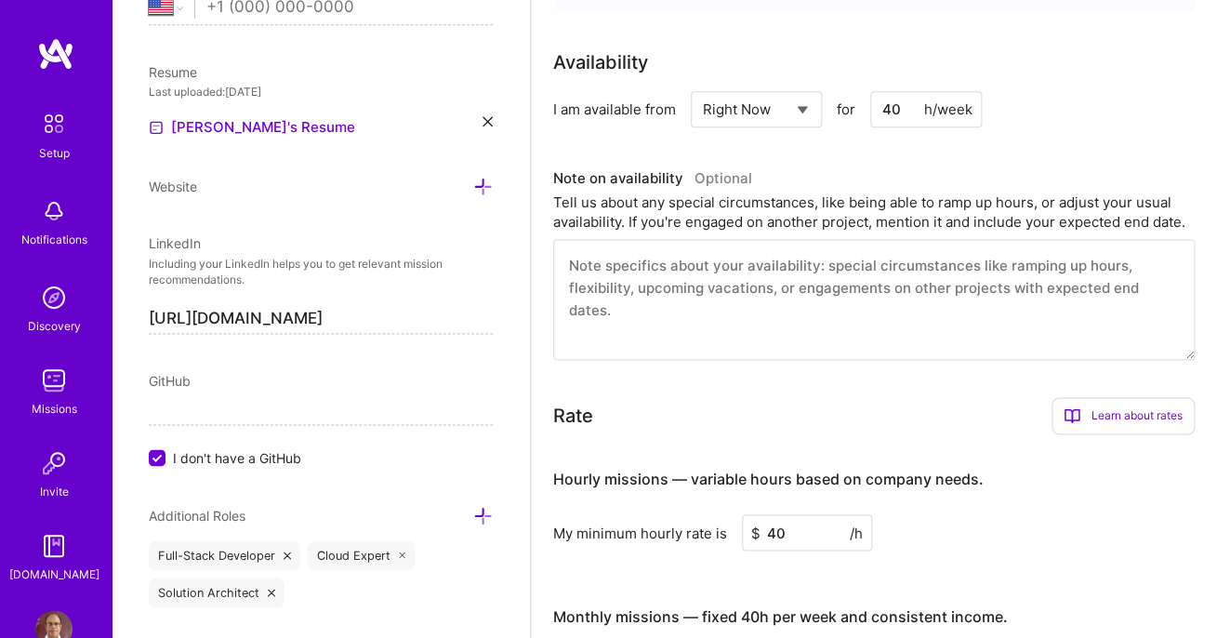
scroll to position [747, 0]
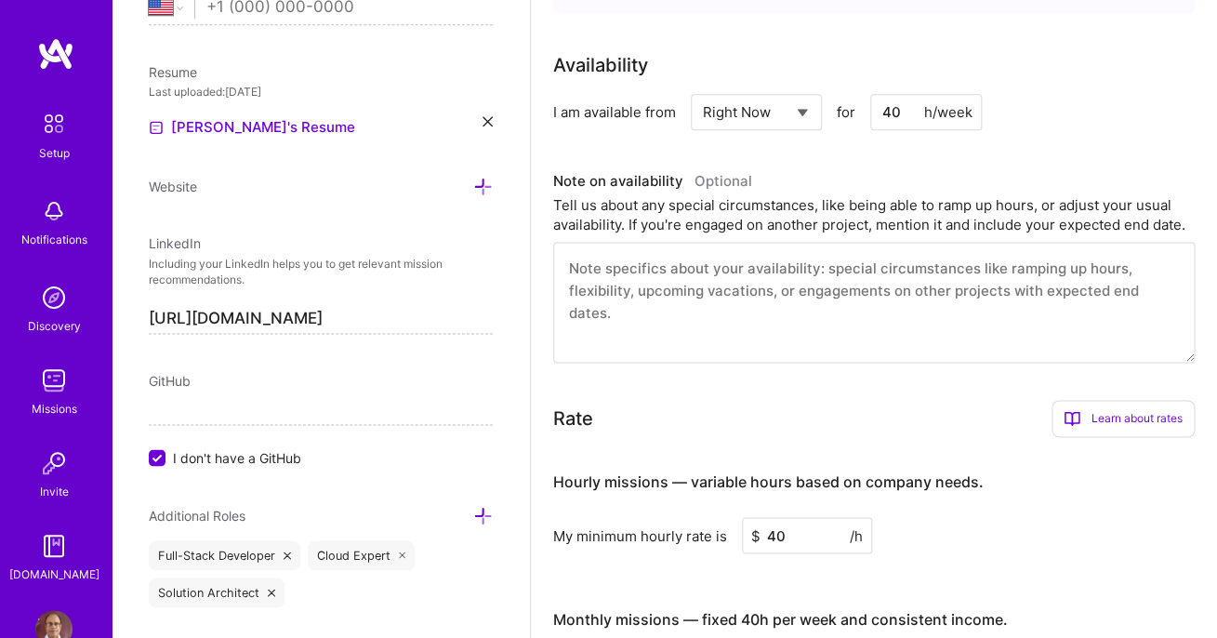
click at [200, 393] on div "GitHub I don't have a GitHub" at bounding box center [321, 419] width 344 height 96
click at [180, 375] on span "GitHub" at bounding box center [170, 381] width 42 height 16
click at [160, 457] on input "I don't have a GitHub" at bounding box center [159, 458] width 17 height 17
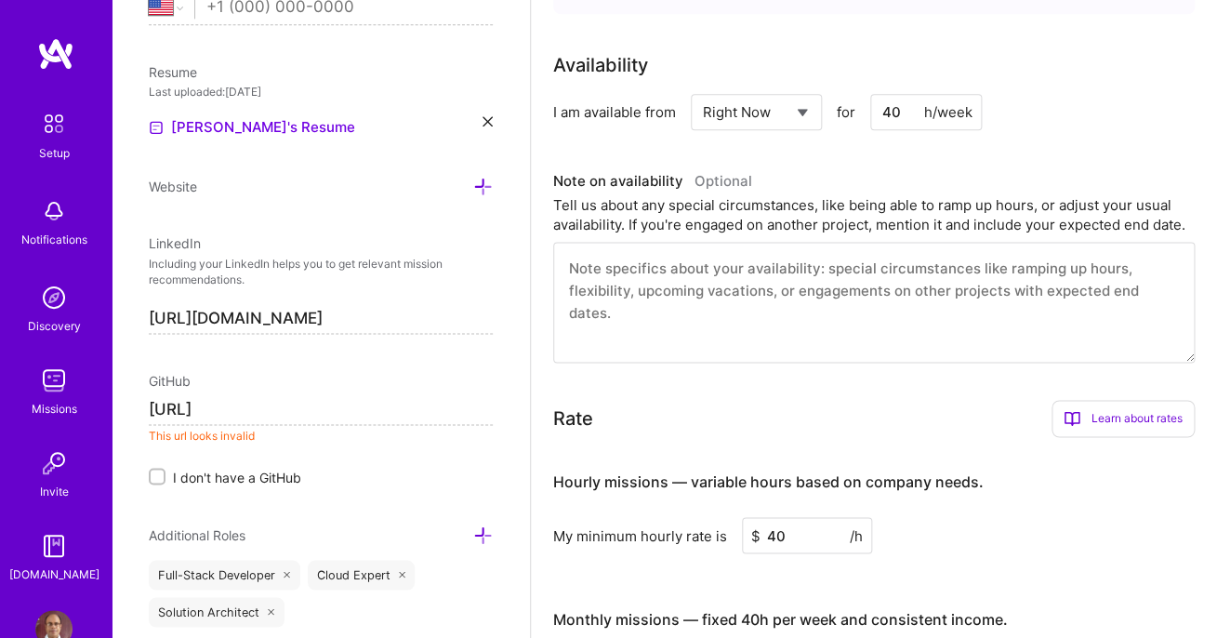
click at [293, 495] on div "Edit photo [PERSON_NAME] Back-End Developer 21 Years Experience Location This i…" at bounding box center [321, 319] width 418 height 638
click at [204, 415] on input "[URL]" at bounding box center [321, 410] width 344 height 30
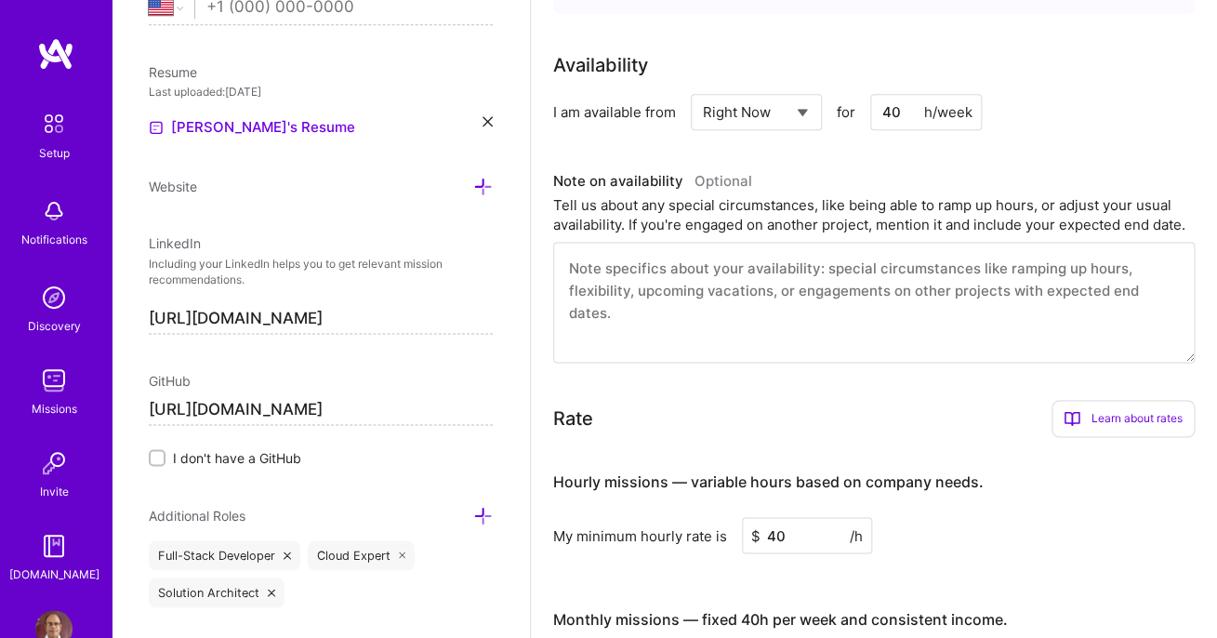
type input "[URL][DOMAIN_NAME]"
click at [387, 486] on div "Edit photo [PERSON_NAME] Back-End Developer 21 Years Experience Location This i…" at bounding box center [321, 319] width 418 height 638
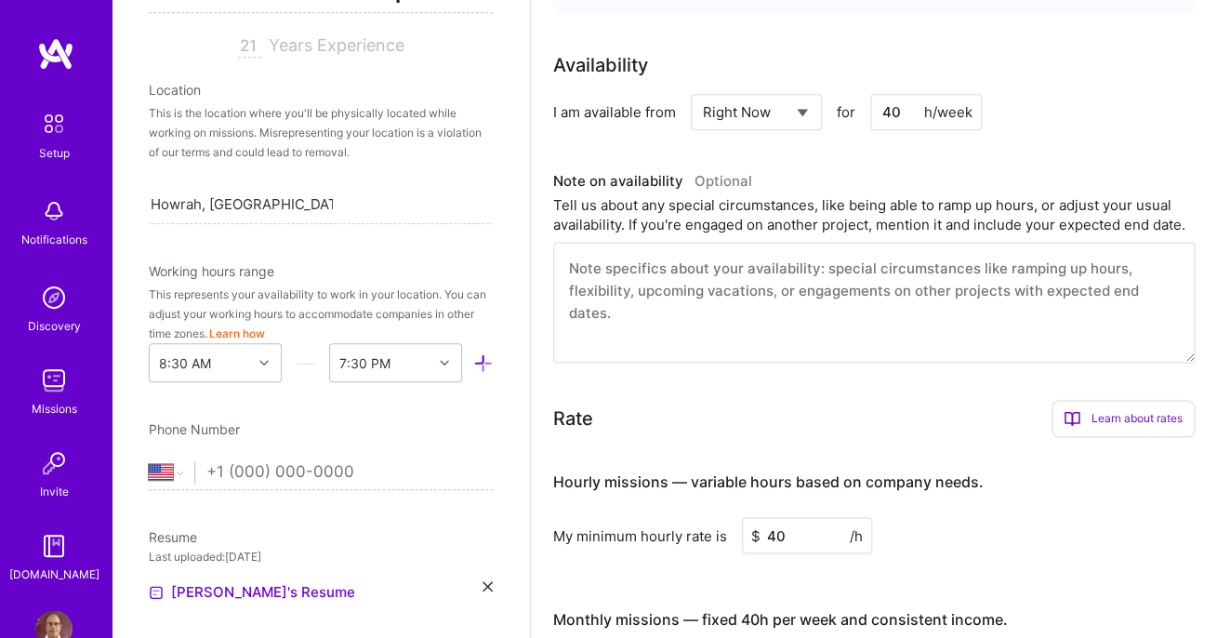
scroll to position [332, 0]
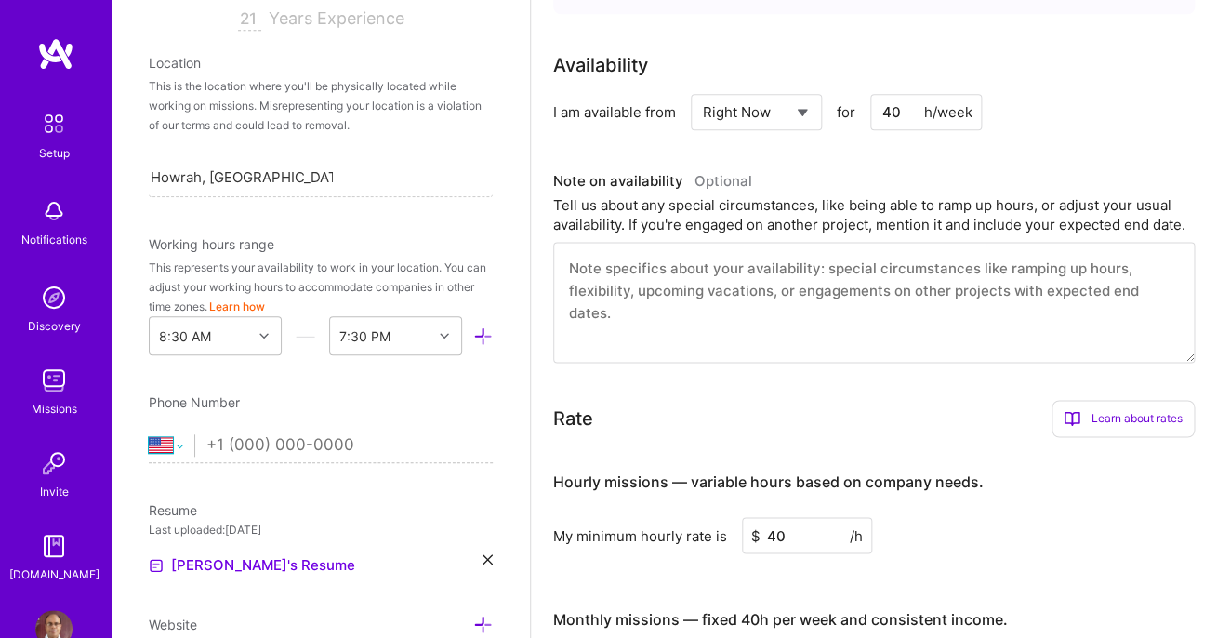
click at [149, 434] on select "[GEOGRAPHIC_DATA] [GEOGRAPHIC_DATA] [GEOGRAPHIC_DATA] [GEOGRAPHIC_DATA] [US_STA…" at bounding box center [172, 445] width 46 height 22
select select "IN"
click option "[GEOGRAPHIC_DATA]" at bounding box center [0, 0] width 0 height 0
type input "[PHONE_NUMBER]"
click at [297, 496] on div "Edit photo [PERSON_NAME] Back-End Developer 21 Years Experience Location This i…" at bounding box center [321, 319] width 418 height 638
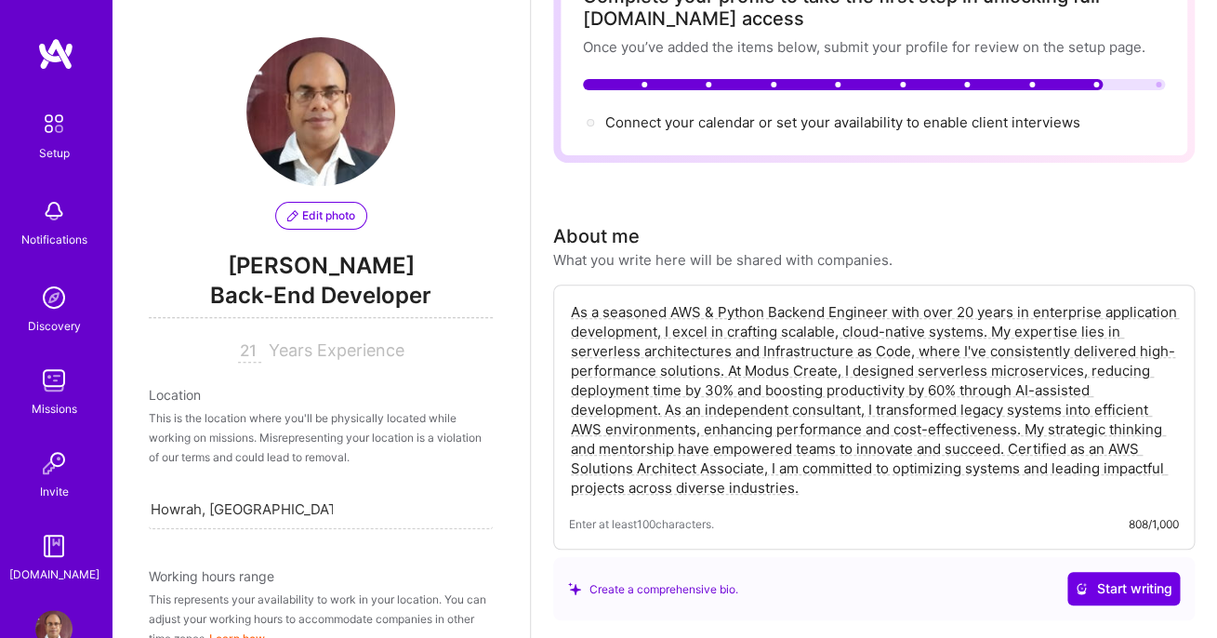
scroll to position [0, 0]
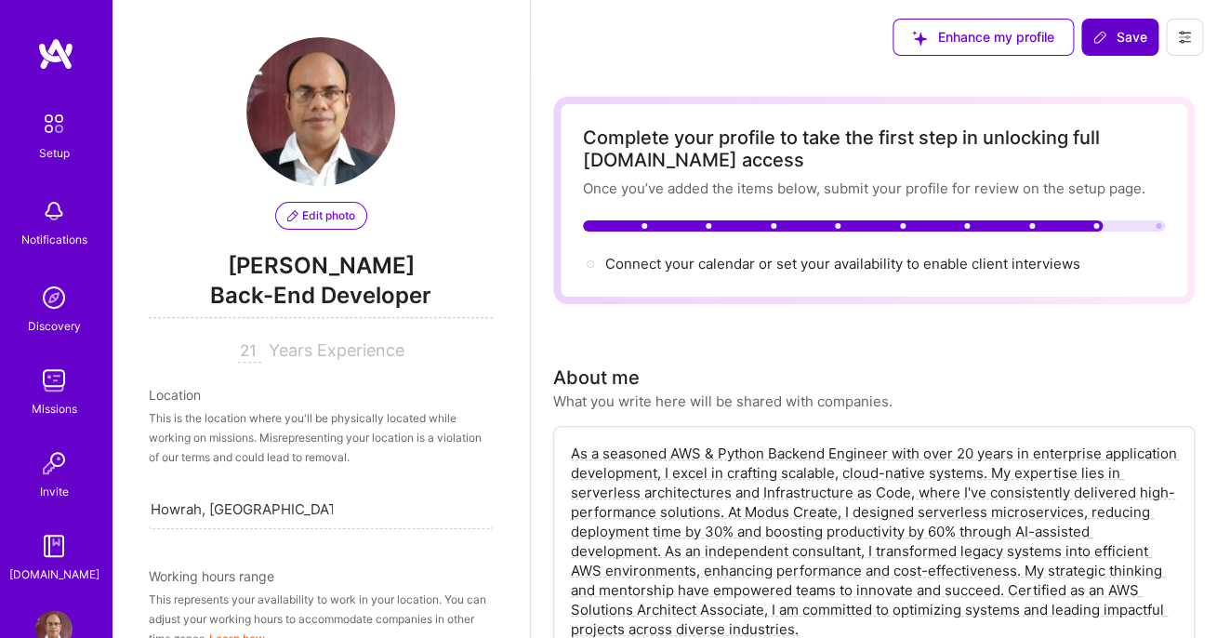
click at [1111, 37] on span "Save" at bounding box center [1119, 37] width 55 height 19
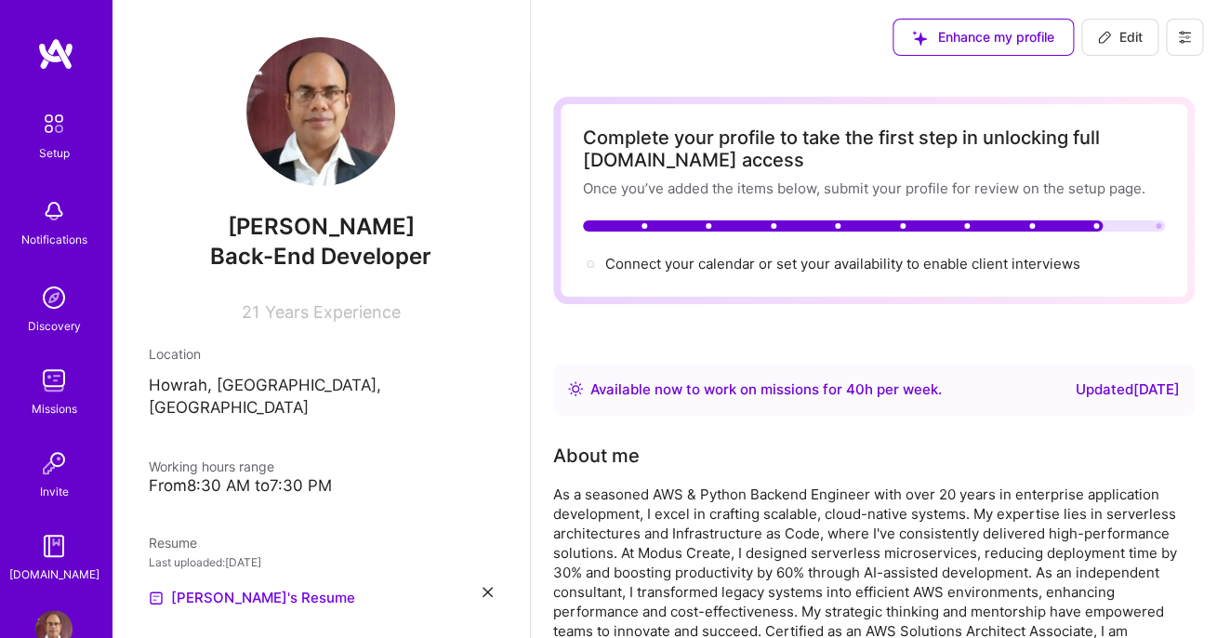
click at [1183, 40] on icon at bounding box center [1184, 37] width 15 height 15
click at [1122, 34] on span "Edit" at bounding box center [1120, 37] width 46 height 19
select select "US"
select select "Right Now"
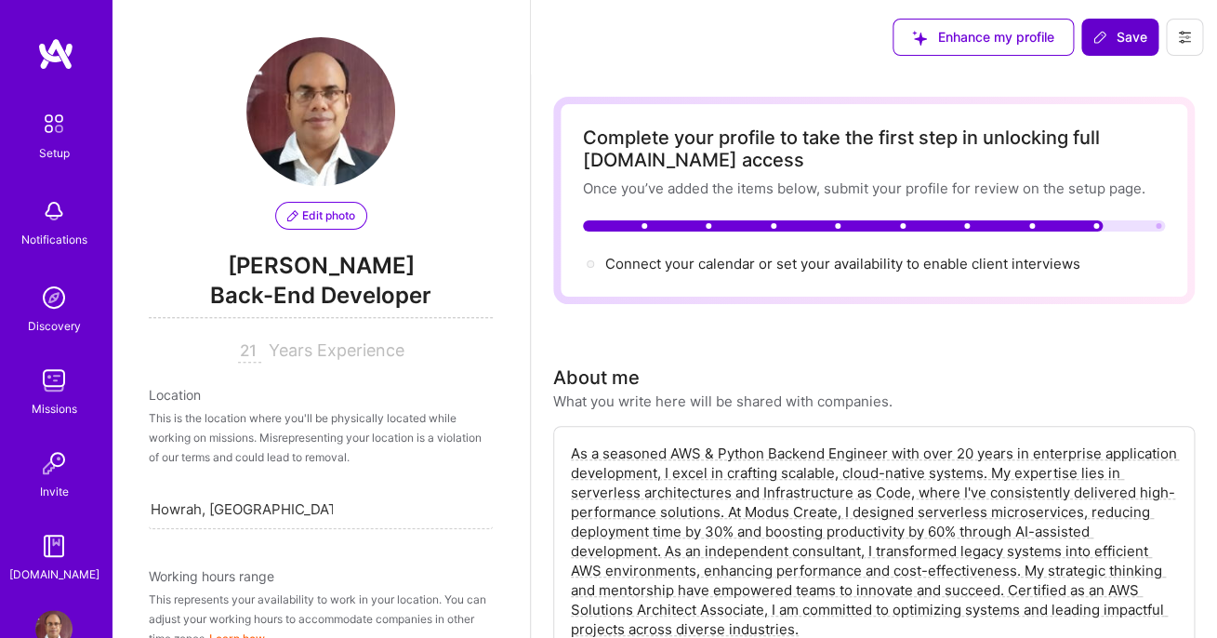
scroll to position [770, 0]
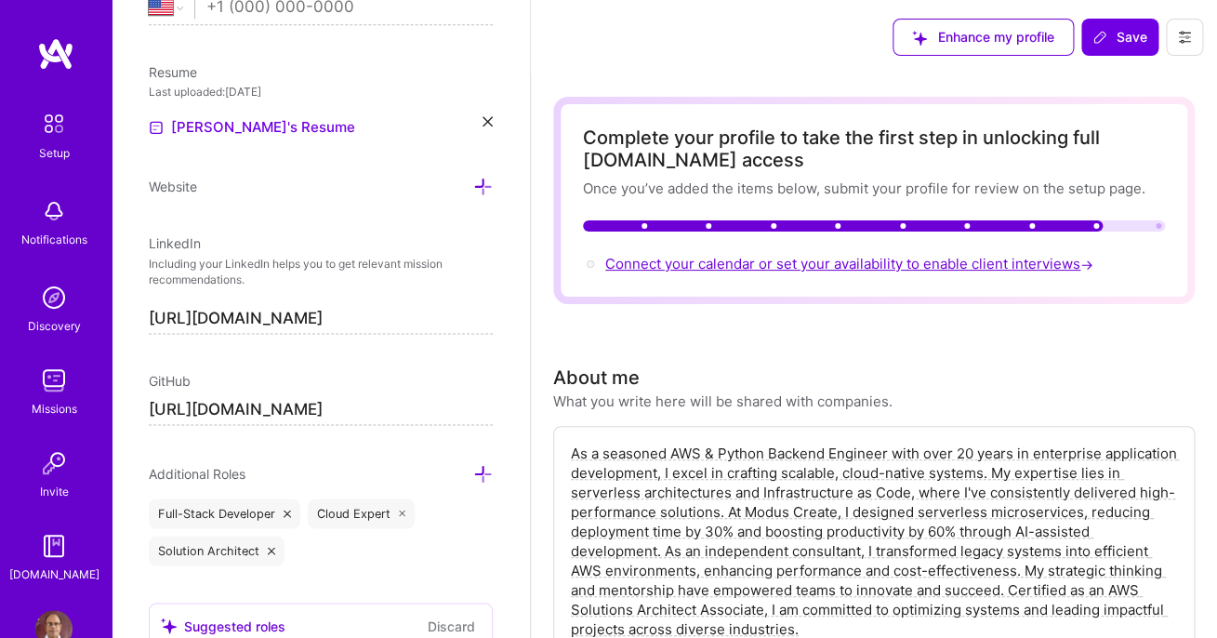
click at [840, 263] on span "Connect your calendar or set your availability to enable client interviews →" at bounding box center [851, 264] width 492 height 18
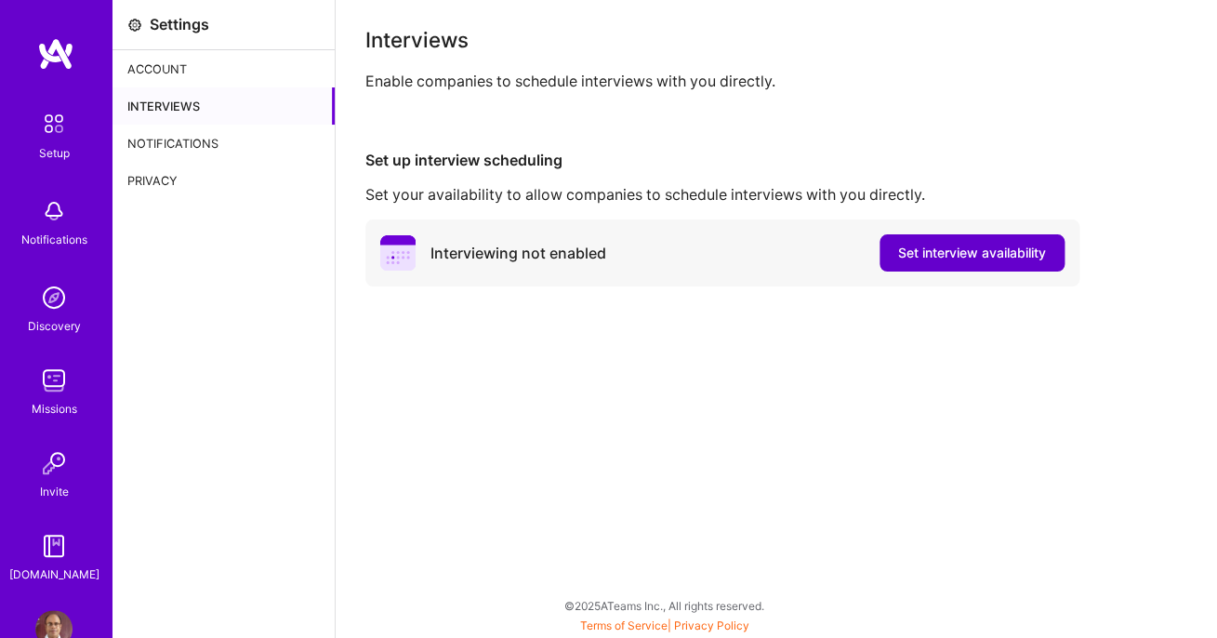
click at [949, 250] on span "Set interview availability" at bounding box center [972, 253] width 148 height 19
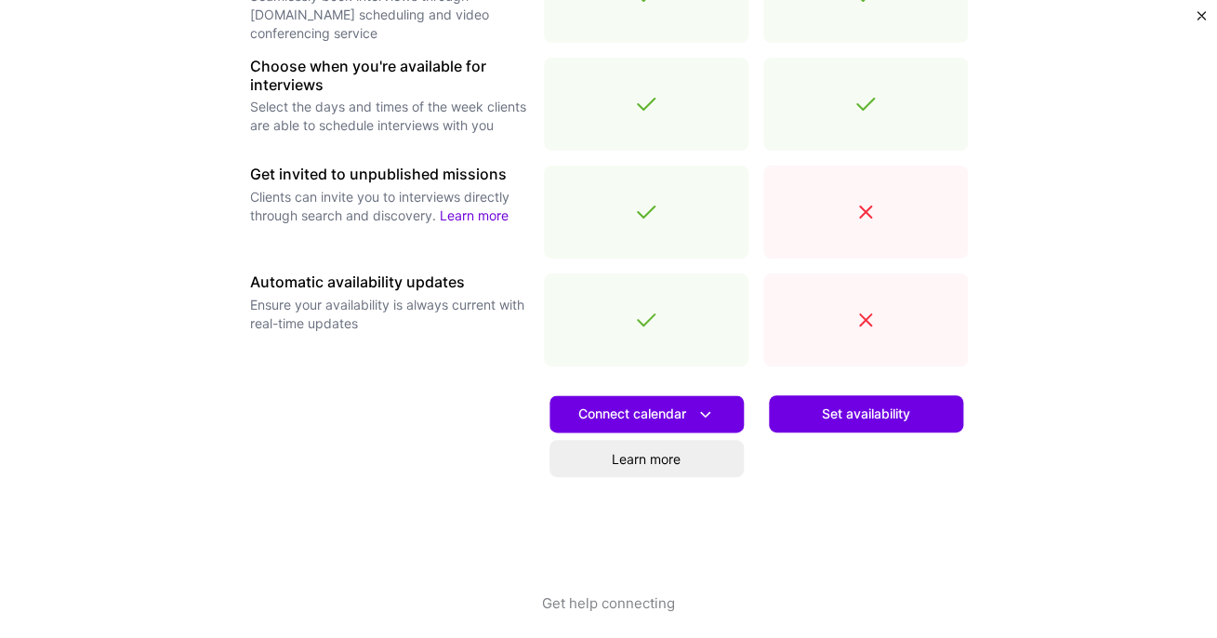
scroll to position [664, 0]
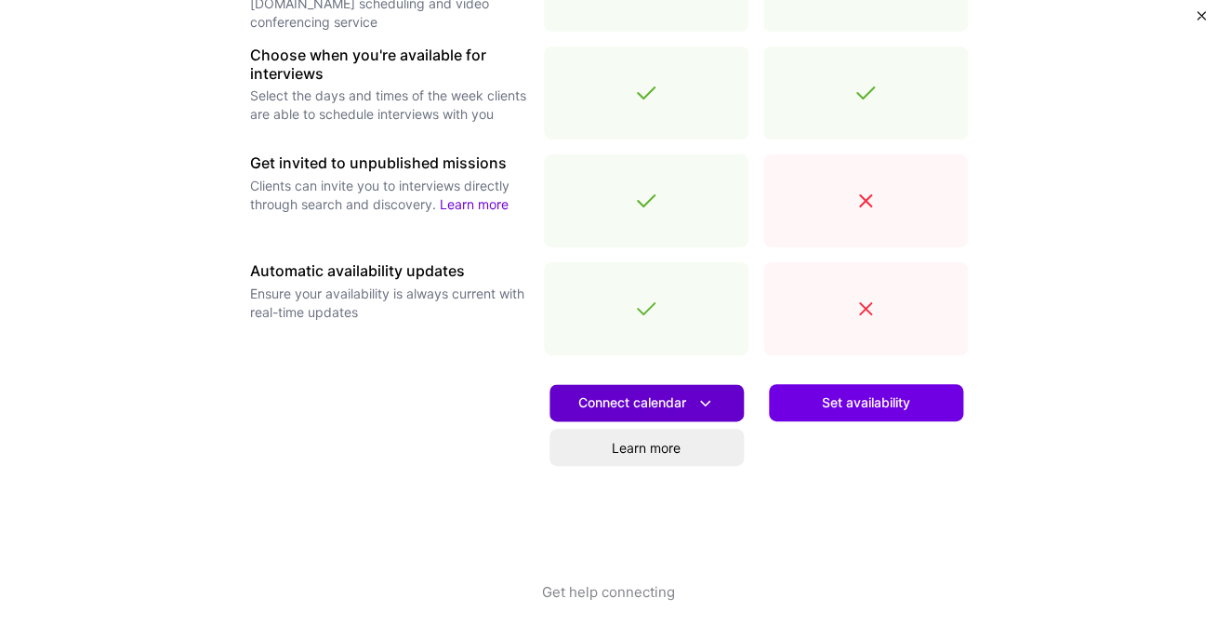
click at [696, 402] on icon at bounding box center [705, 403] width 20 height 20
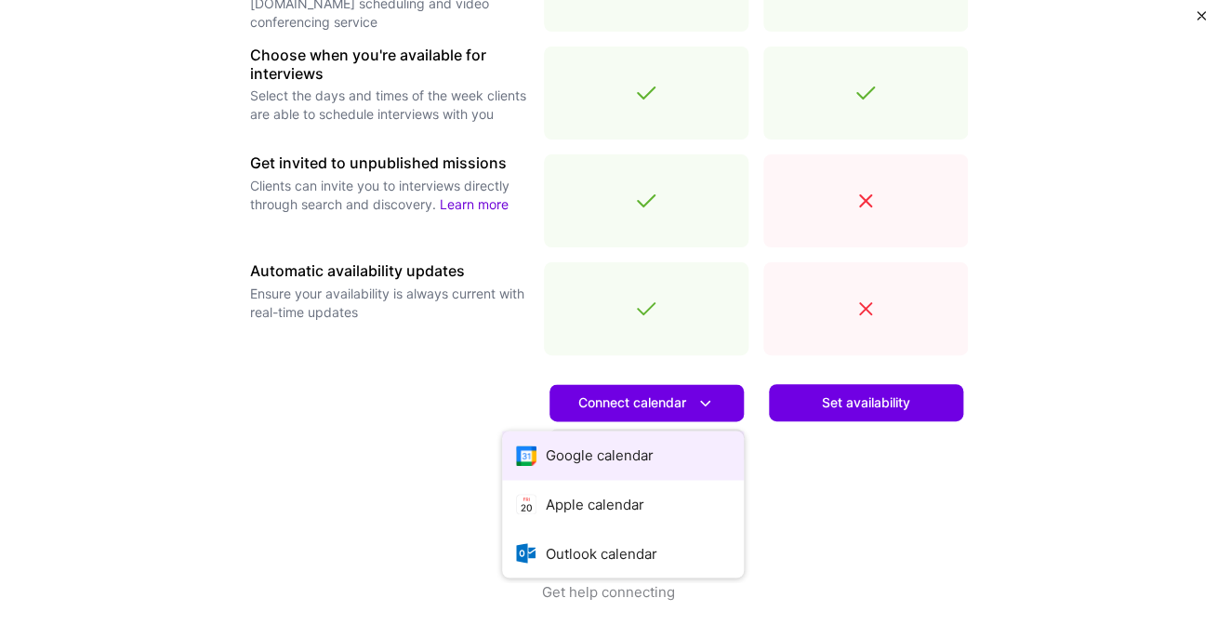
click at [637, 445] on button "Google calendar" at bounding box center [623, 454] width 242 height 49
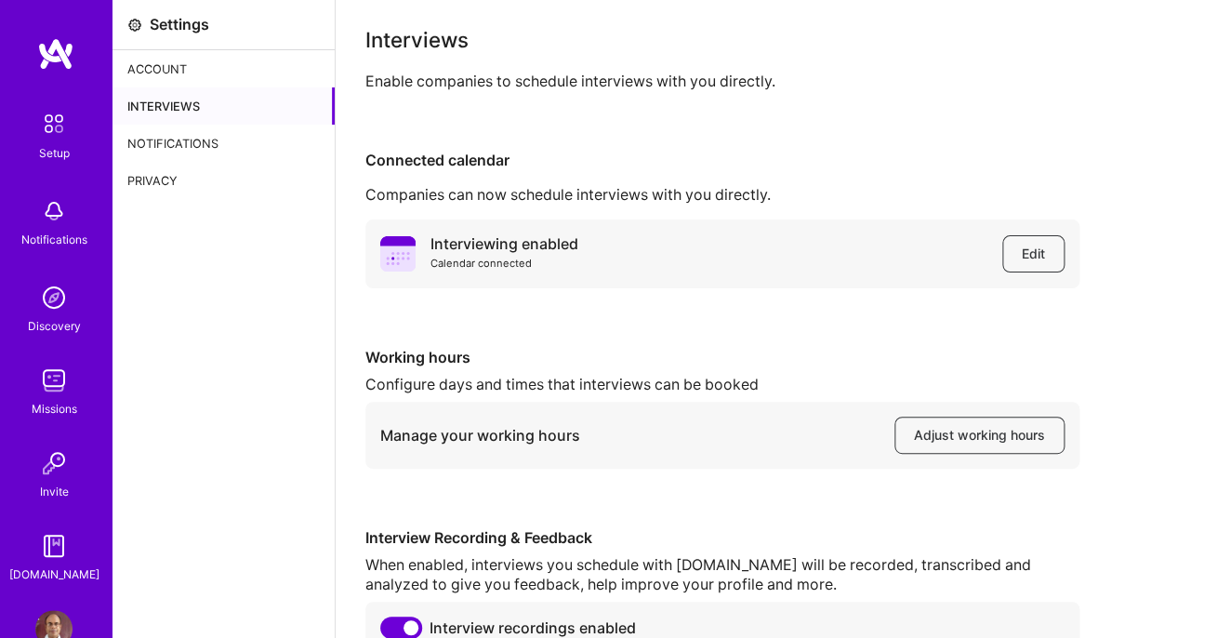
click at [172, 73] on div "Account" at bounding box center [223, 68] width 222 height 37
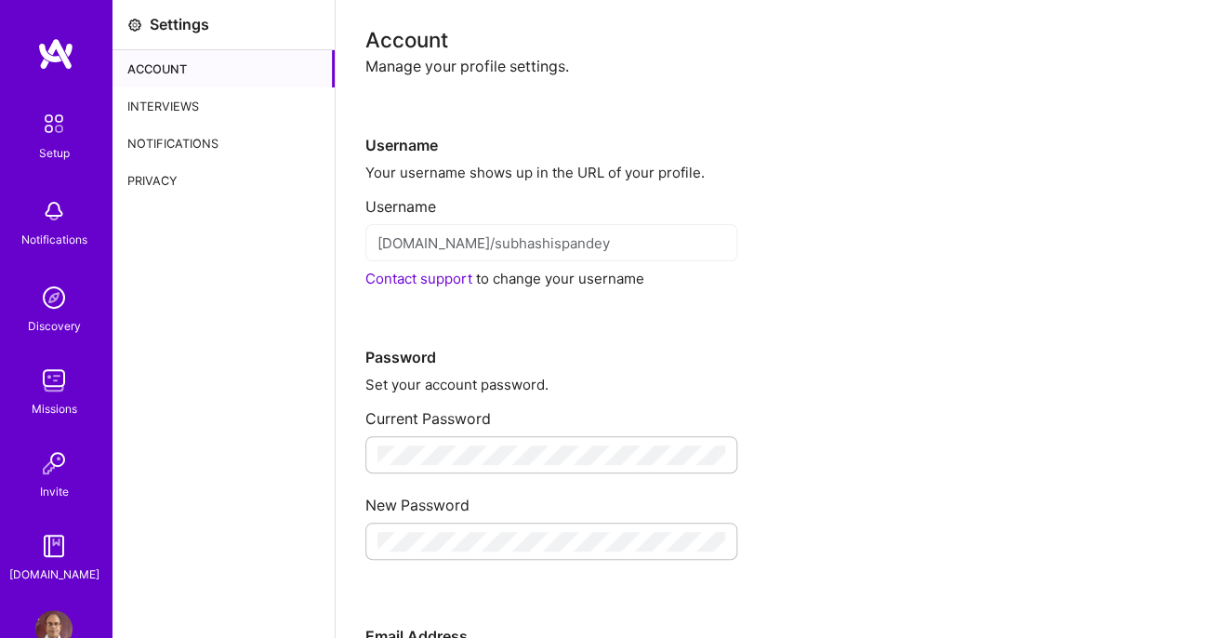
click at [54, 55] on img at bounding box center [55, 53] width 37 height 33
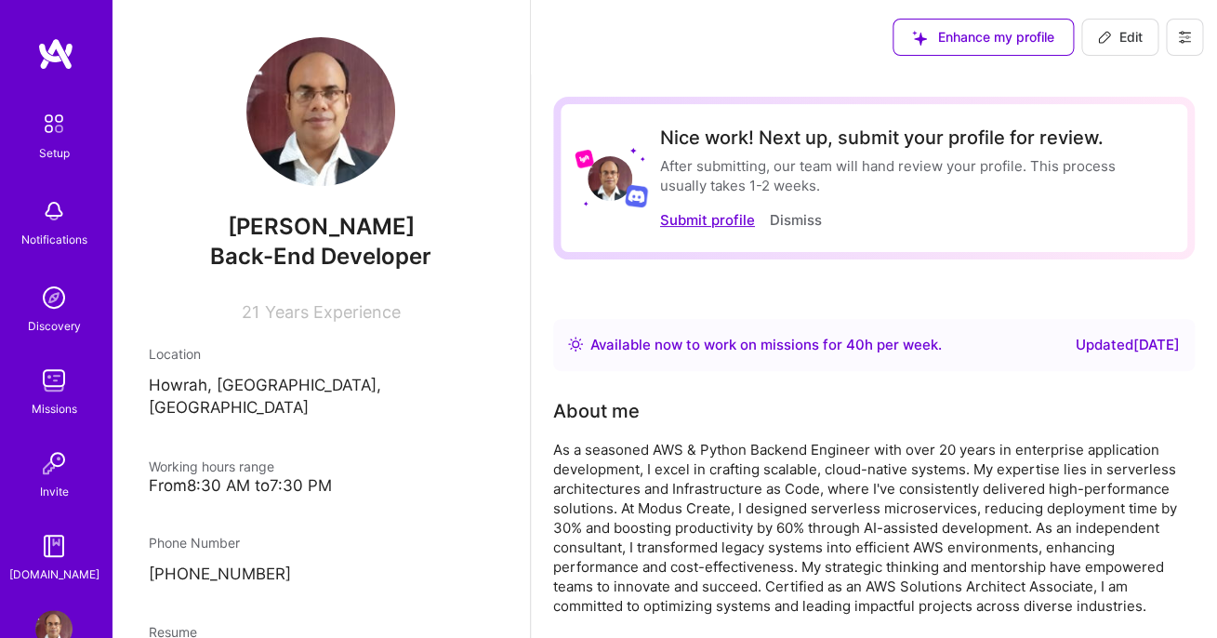
click at [699, 223] on button "Submit profile" at bounding box center [707, 220] width 95 height 20
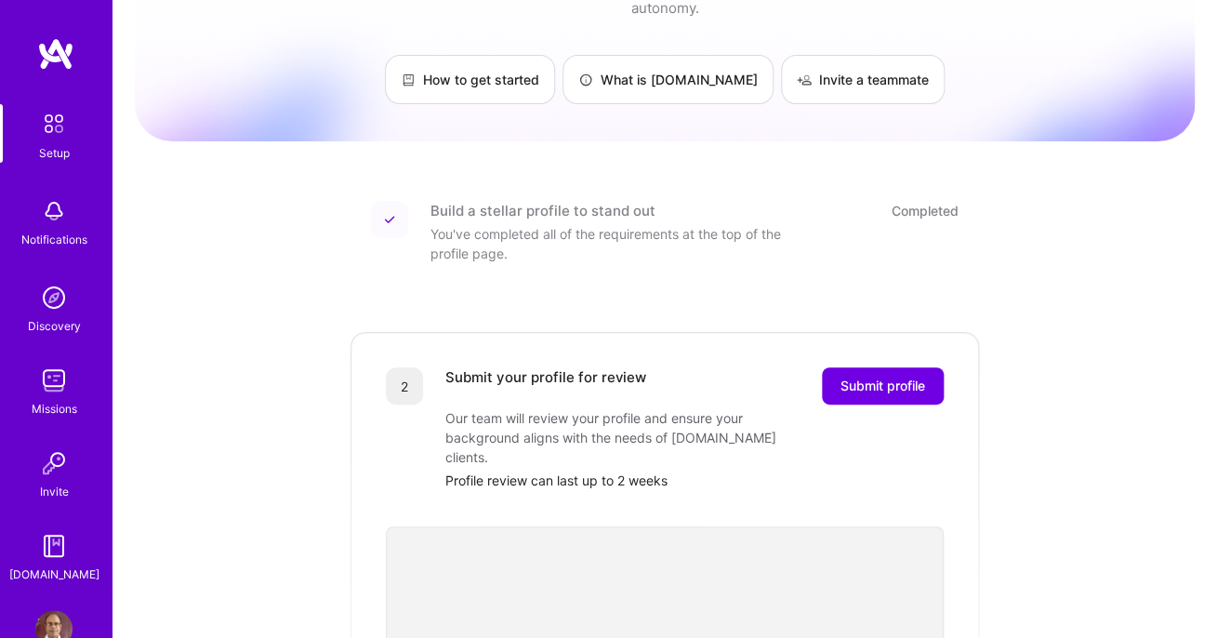
scroll to position [201, 0]
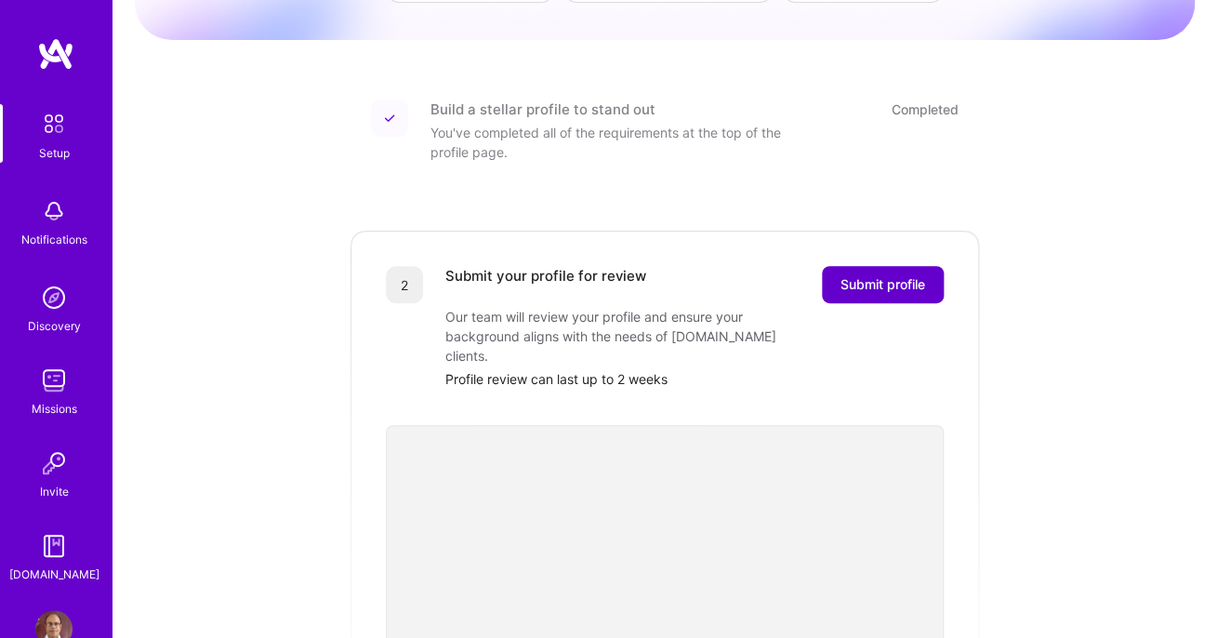
click at [881, 275] on span "Submit profile" at bounding box center [882, 284] width 85 height 19
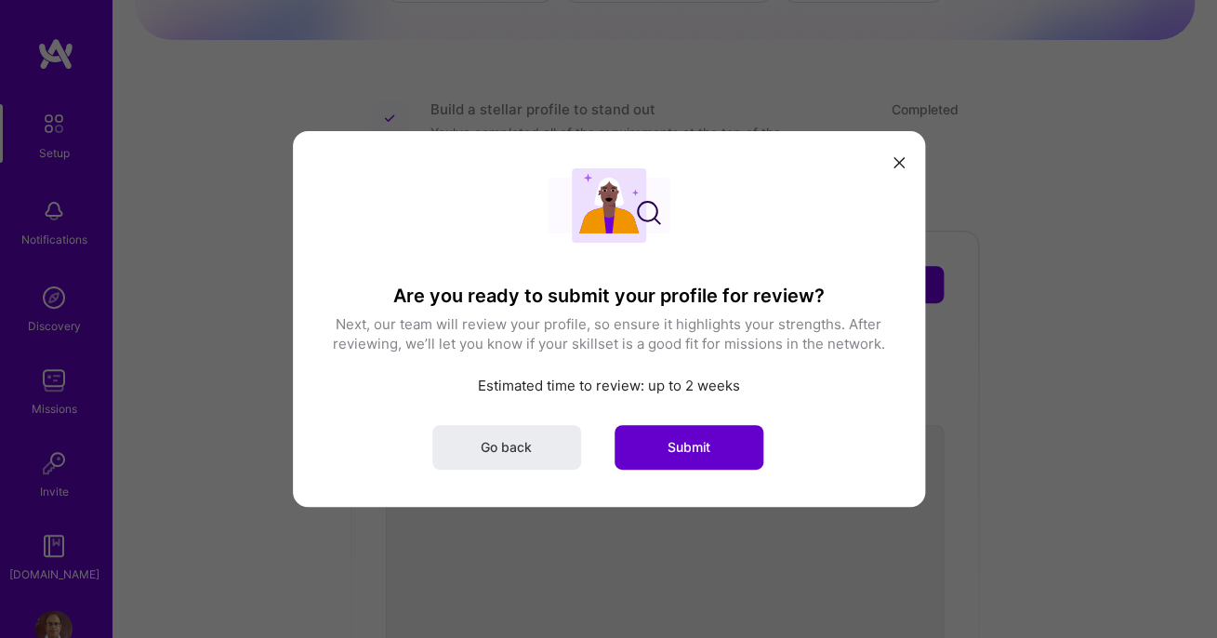
click at [684, 443] on span "Submit" at bounding box center [688, 447] width 43 height 19
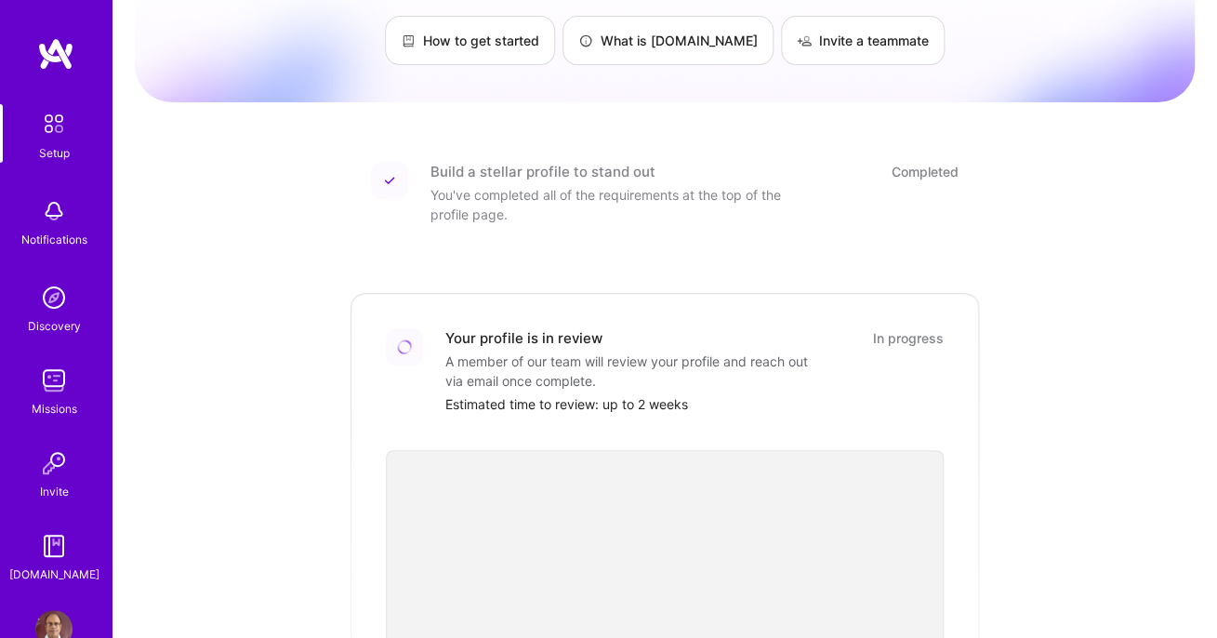
scroll to position [0, 0]
